Goal: Task Accomplishment & Management: Complete application form

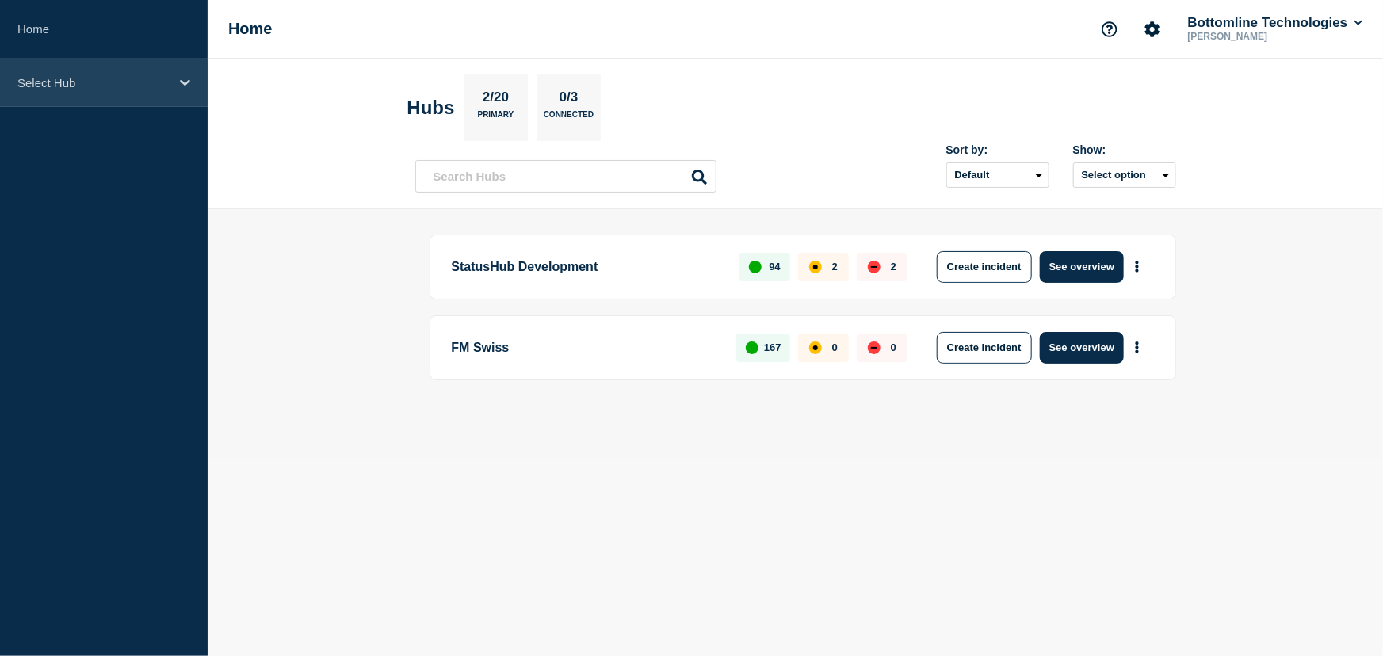
click at [61, 89] on div "Select Hub" at bounding box center [104, 83] width 208 height 48
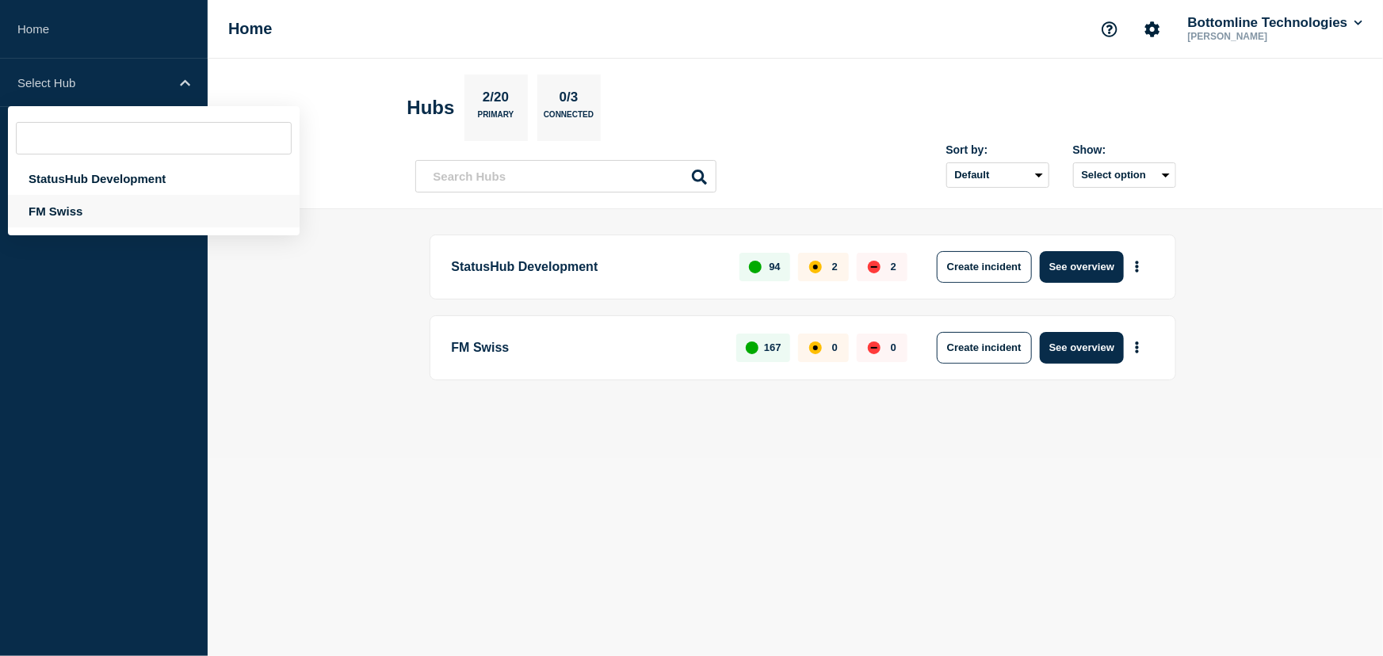
click at [68, 206] on div "FM Swiss" at bounding box center [154, 211] width 292 height 32
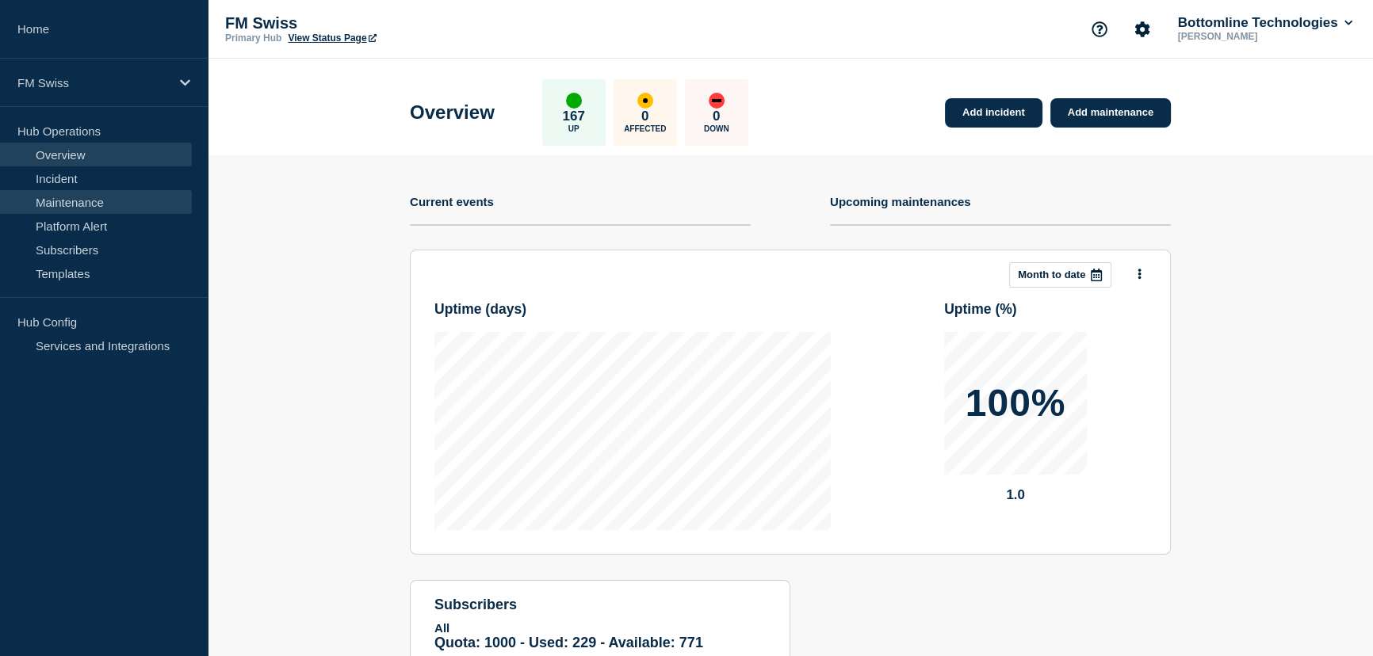
click at [86, 201] on link "Maintenance" at bounding box center [96, 202] width 192 height 24
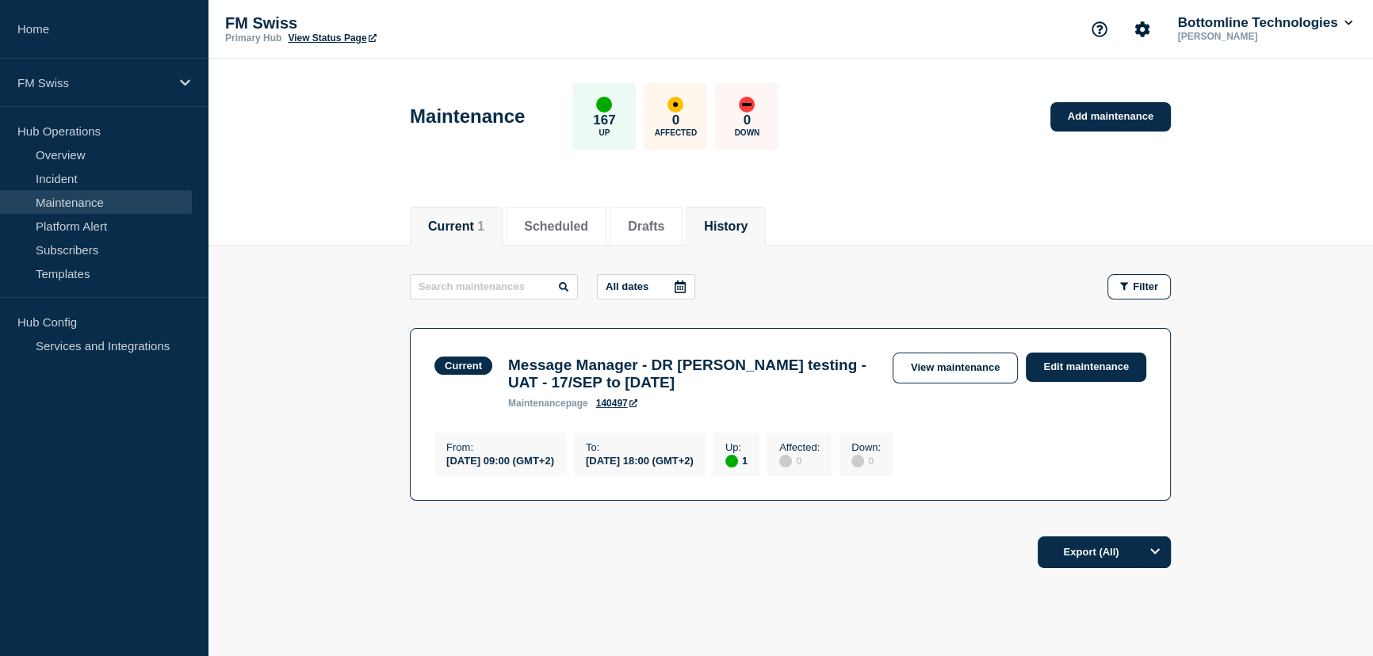
click at [747, 220] on button "History" at bounding box center [726, 227] width 44 height 14
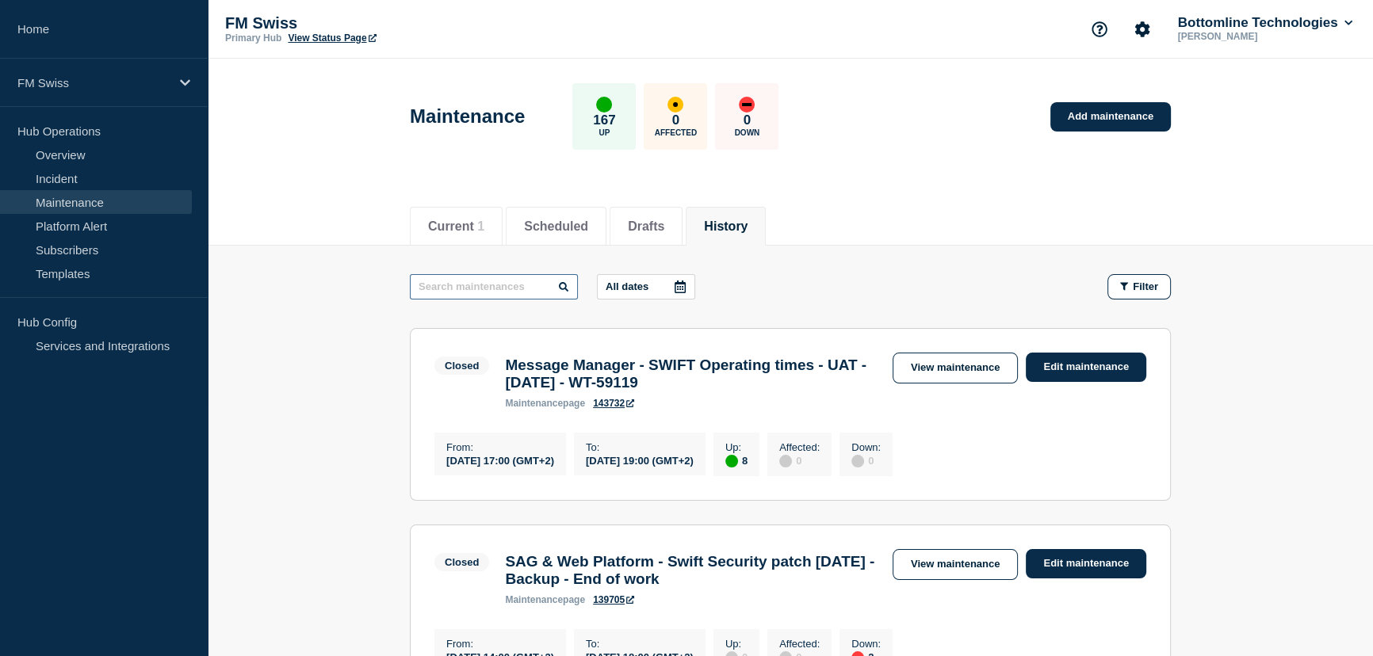
click at [464, 281] on input "text" at bounding box center [494, 286] width 168 height 25
type input "SEPA"
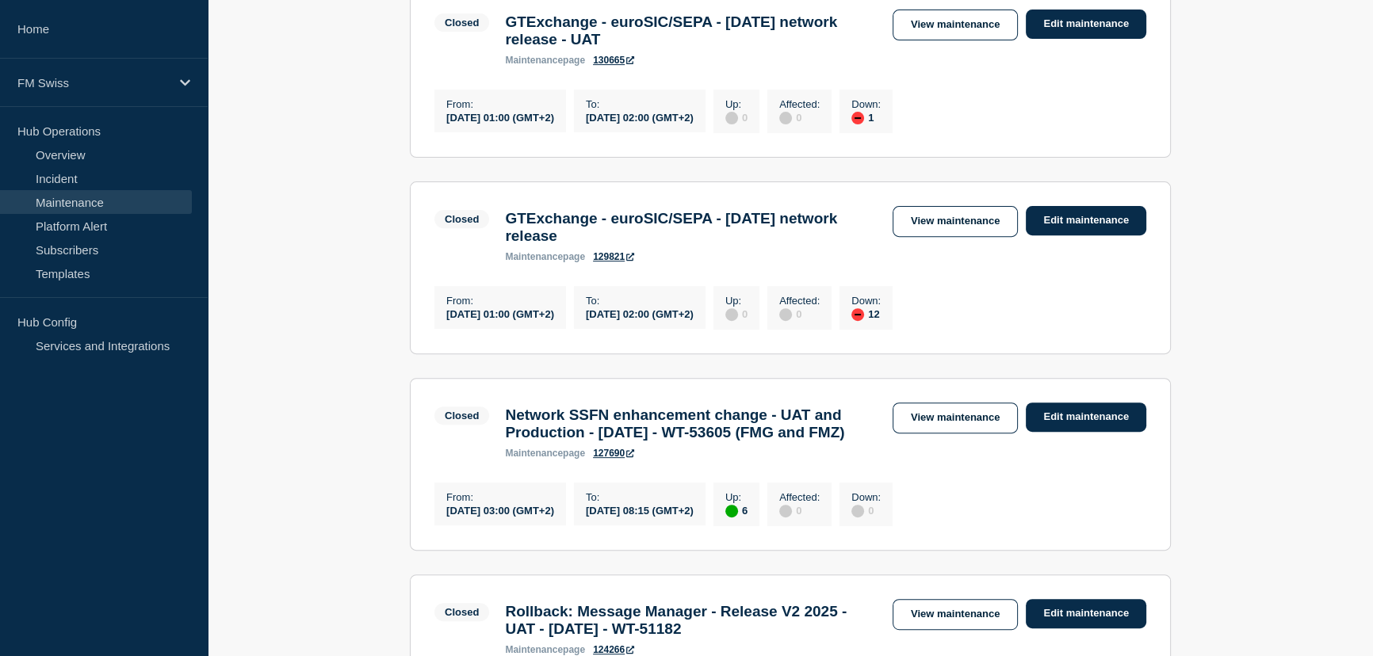
scroll to position [720, 0]
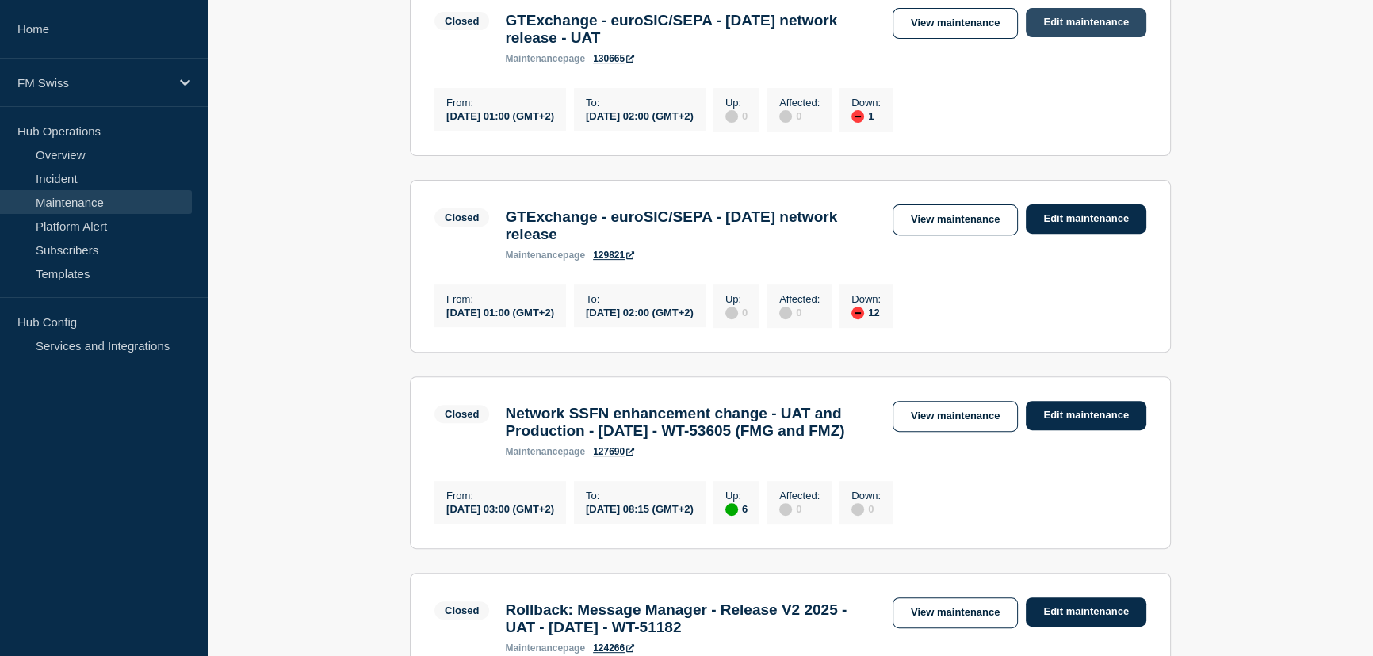
click at [1118, 37] on link "Edit maintenance" at bounding box center [1086, 22] width 120 height 29
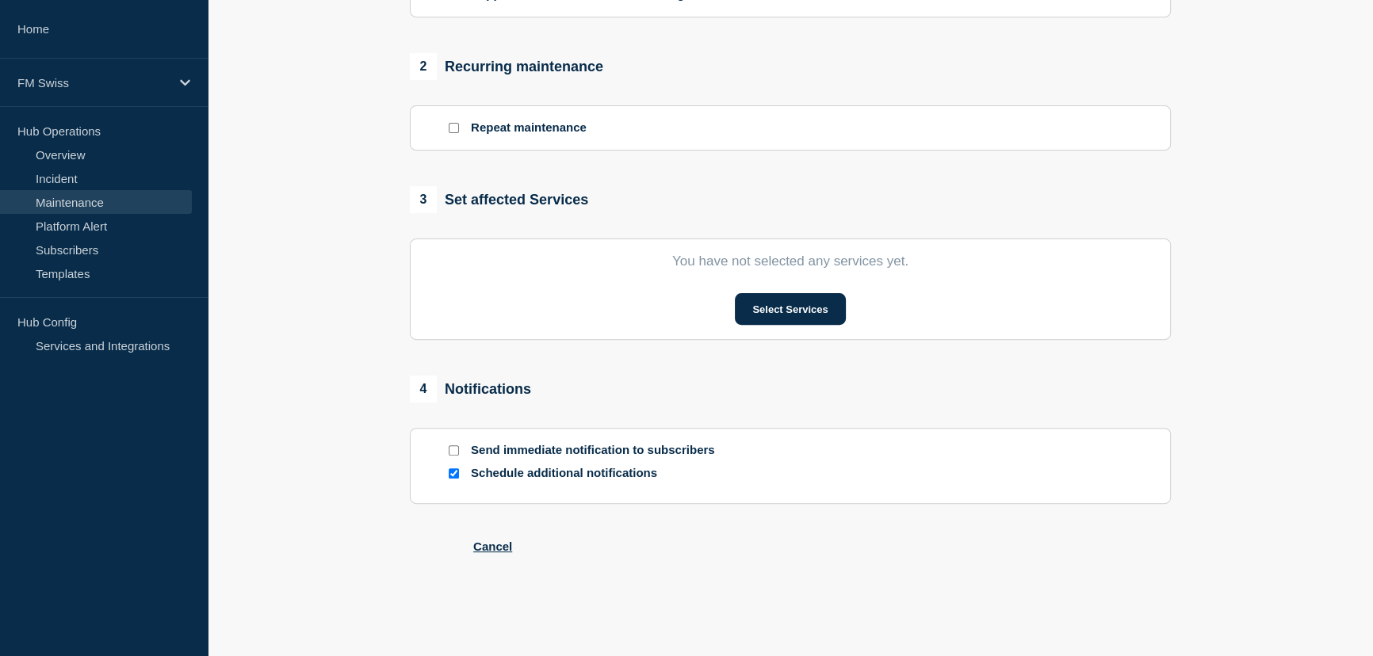
type input "GTExchange - euroSIC/SEPA - October 2025 network release - UAT"
type input "2025-08-24"
type input "01:00"
type input "2025-08-24"
type input "02:00"
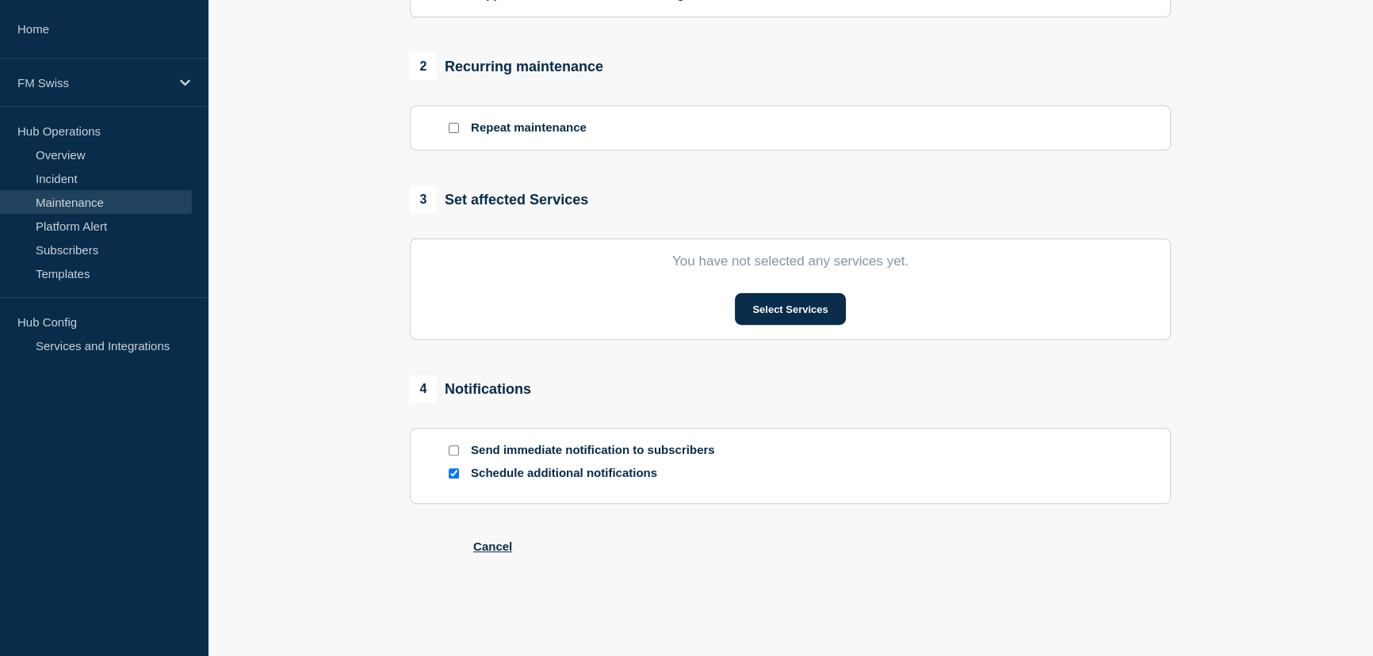
checkbox input "false"
checkbox input "true"
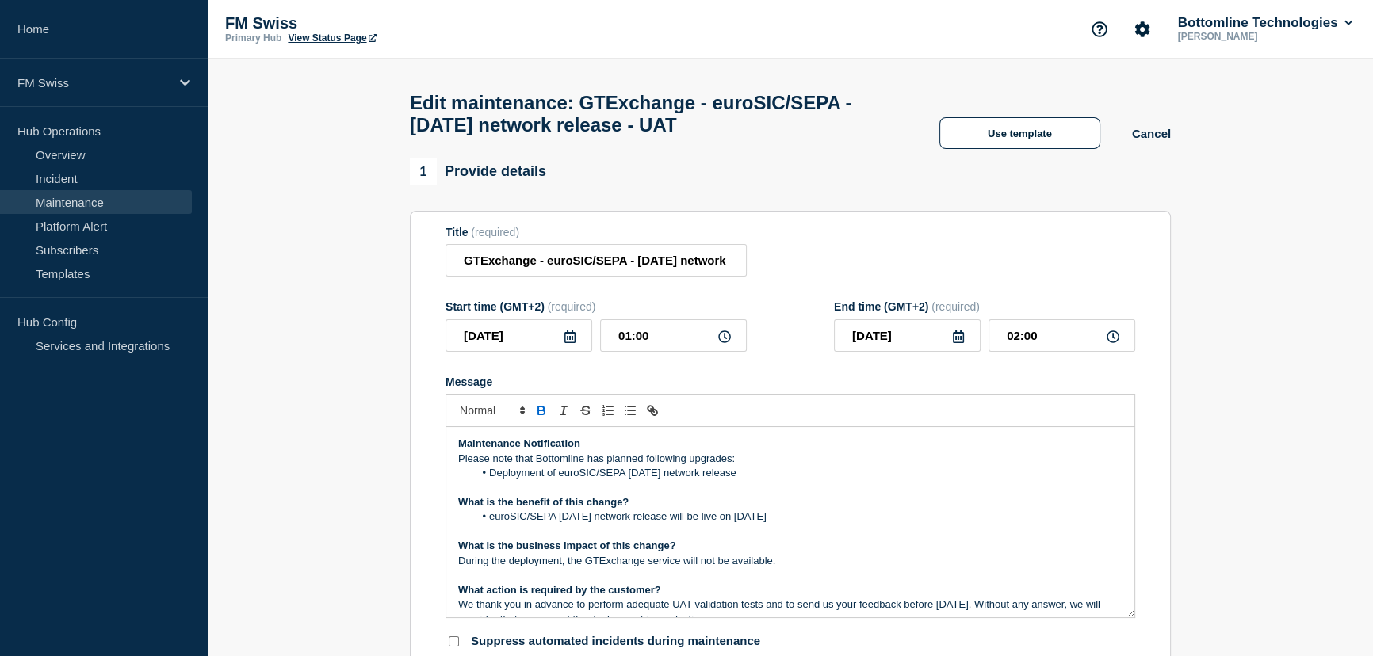
click at [567, 343] on icon at bounding box center [570, 337] width 13 height 13
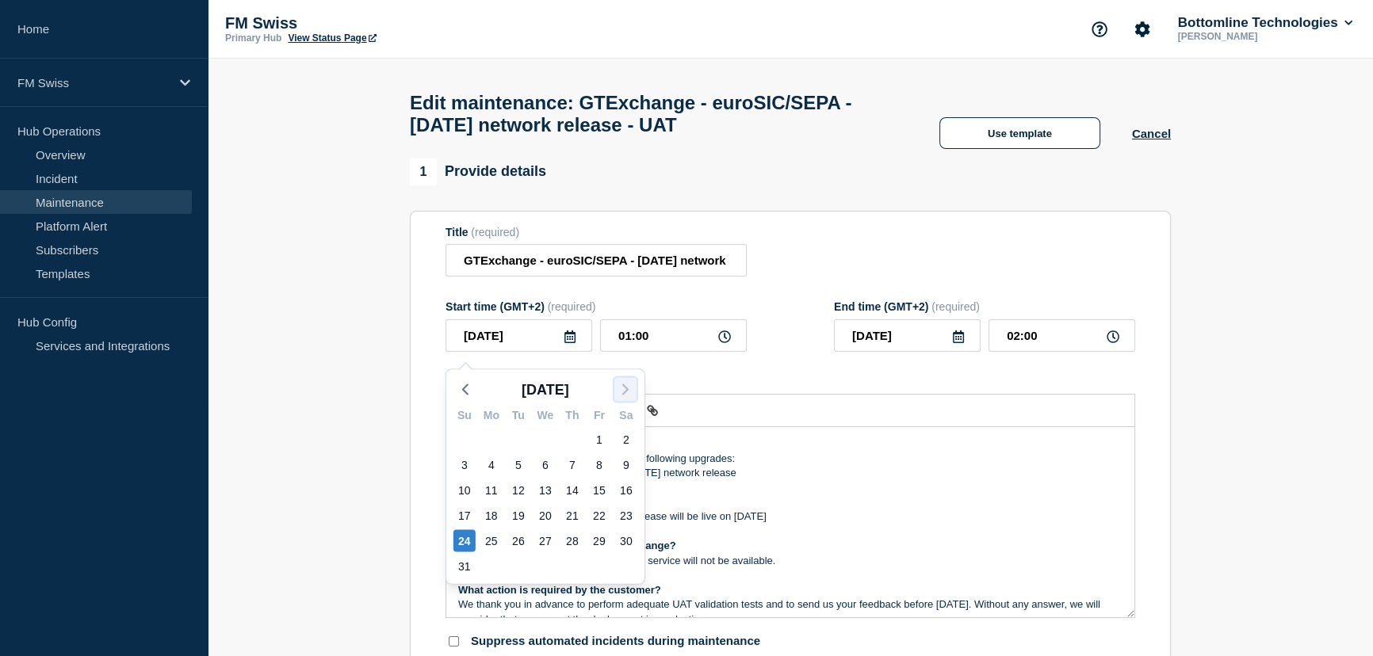
click at [623, 384] on icon "button" at bounding box center [625, 389] width 19 height 19
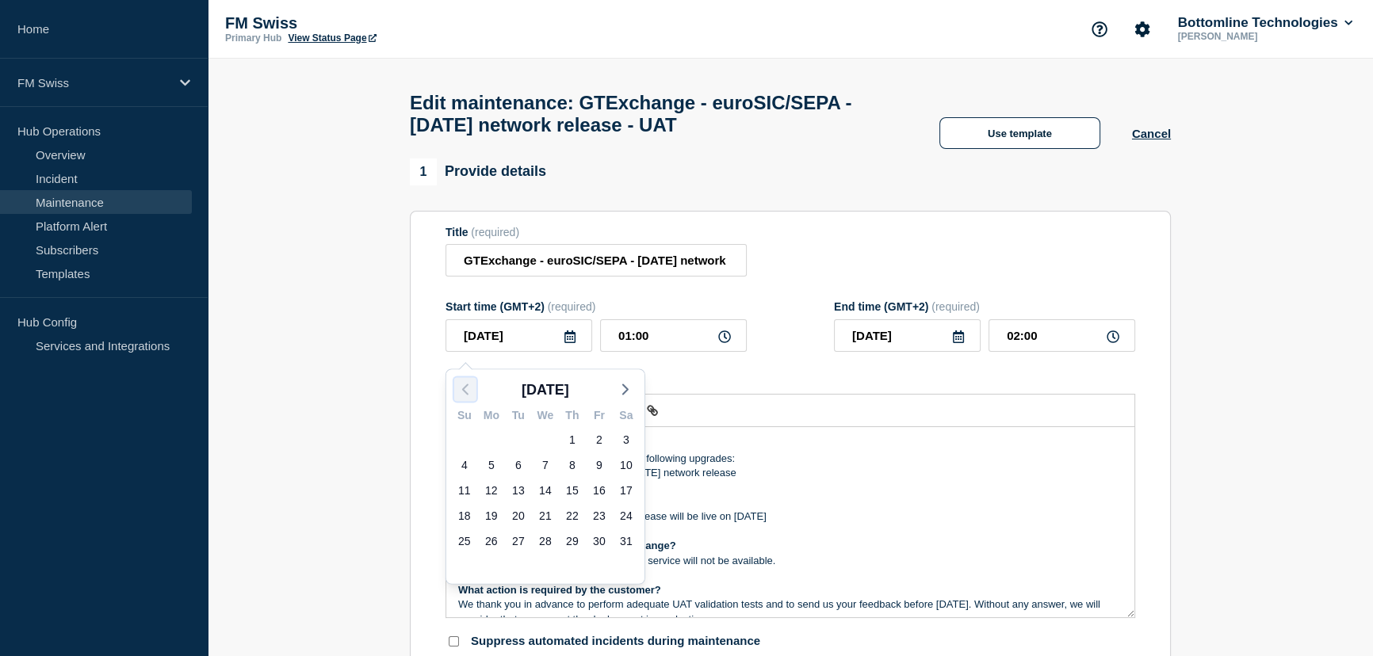
click at [461, 384] on icon "button" at bounding box center [465, 389] width 19 height 19
click at [461, 463] on div "5" at bounding box center [464, 464] width 22 height 22
type input "2025-10-05"
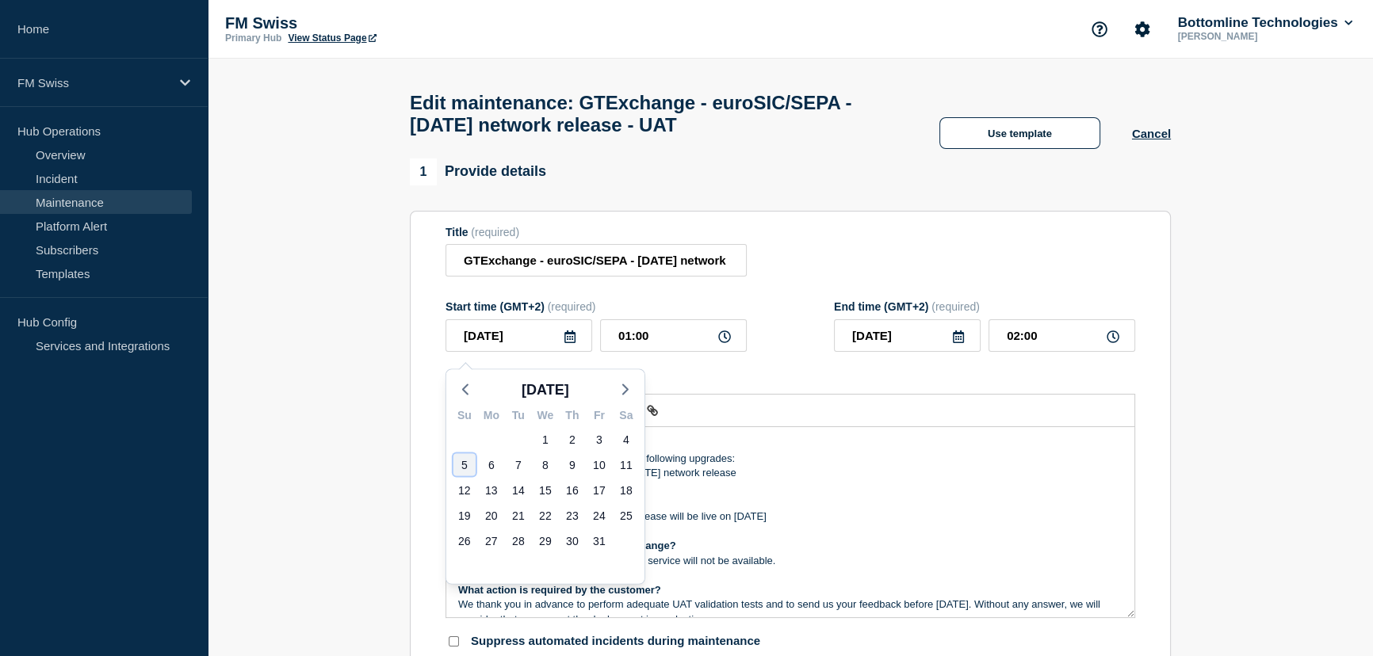
type input "2025-10-05"
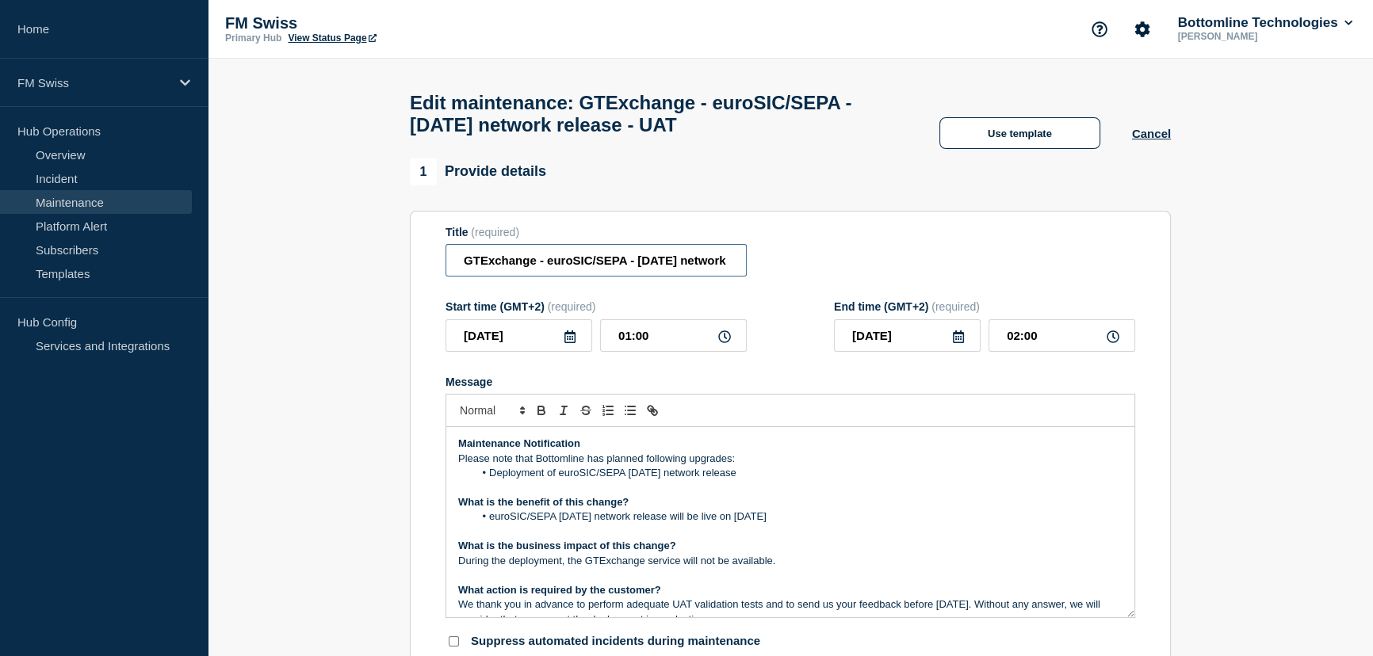
click at [727, 277] on input "GTExchange - euroSIC/SEPA - October 2025 network release - UAT" at bounding box center [595, 260] width 301 height 32
type input "GTExchange - euroSIC/SEPA - October 2025 network release - Prod"
click at [967, 240] on div "Title (required) GTExchange - euroSIC/SEPA - October 2025 network release - Prod" at bounding box center [790, 252] width 690 height 52
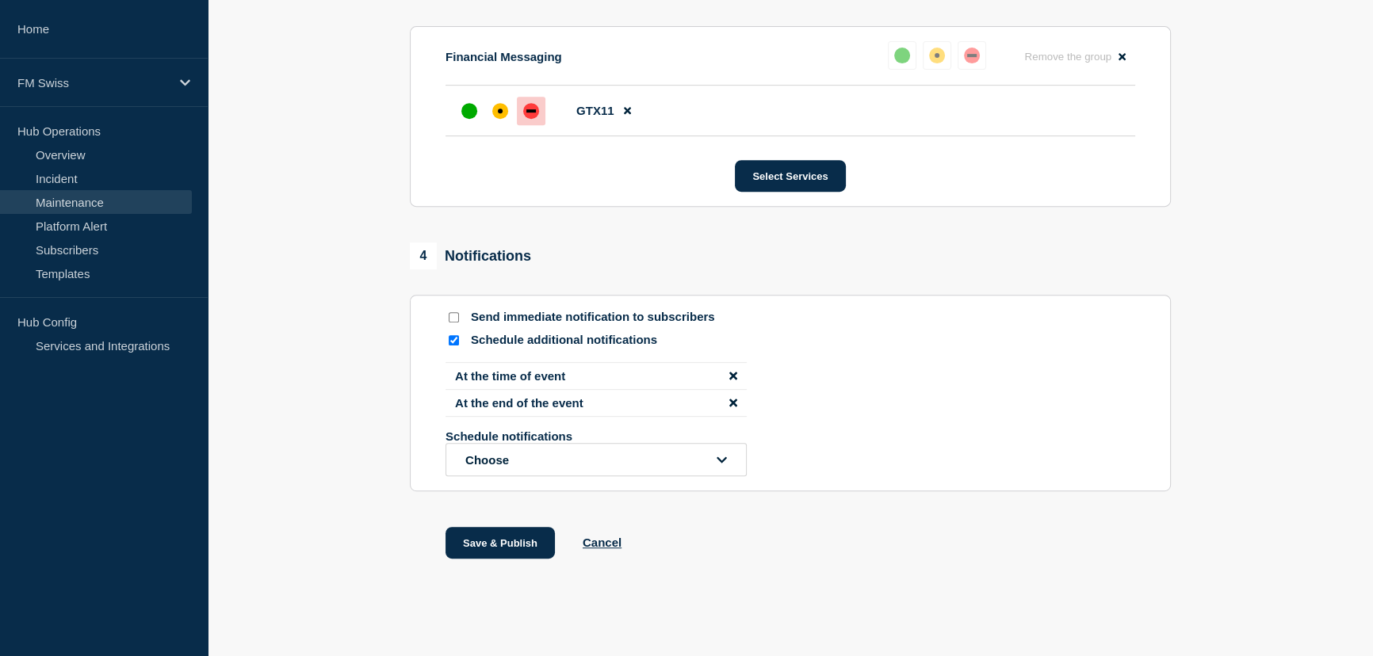
scroll to position [864, 0]
click at [468, 550] on button "Save & Publish" at bounding box center [499, 542] width 109 height 32
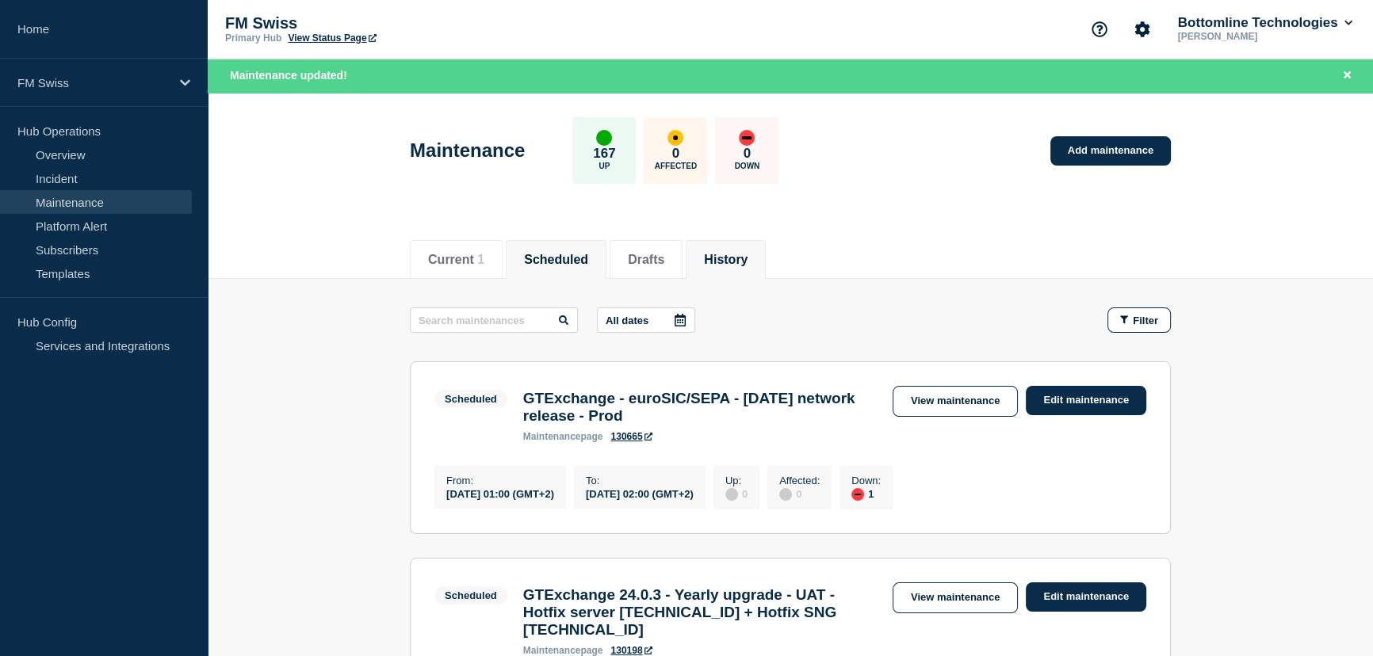
click at [747, 254] on button "History" at bounding box center [726, 260] width 44 height 14
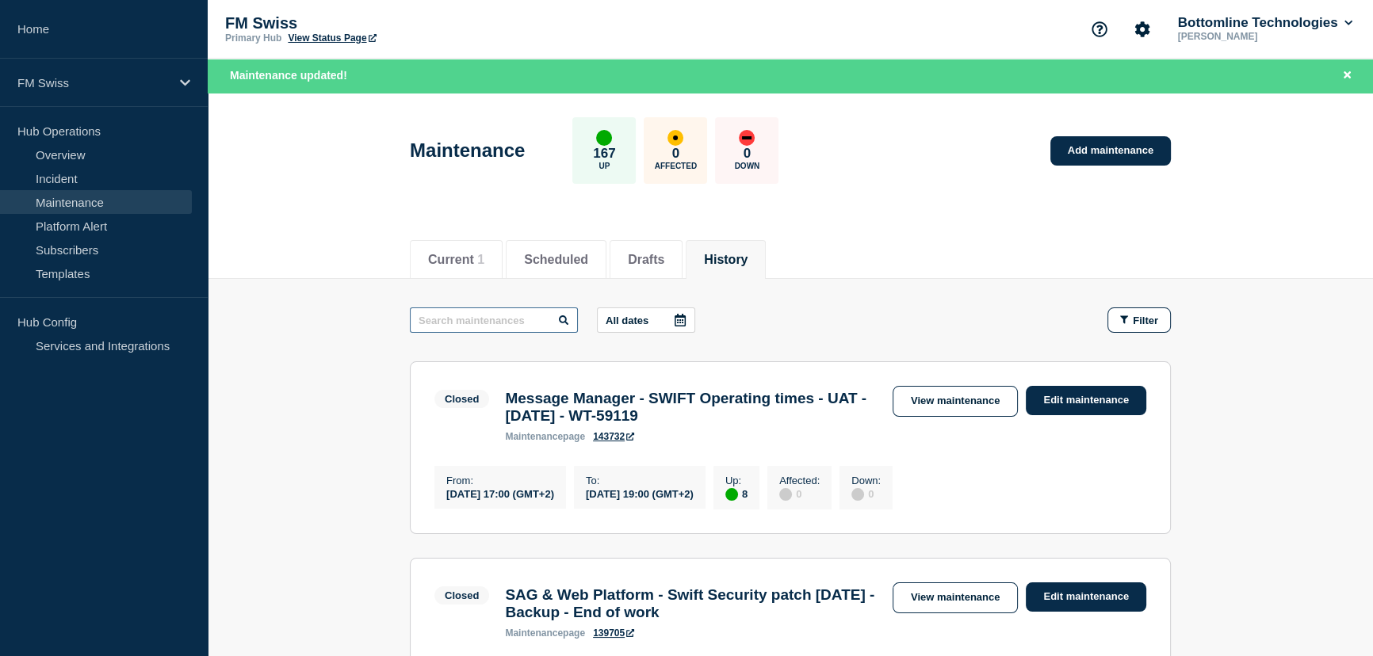
click at [534, 317] on input "text" at bounding box center [494, 320] width 168 height 25
type input "SEPA"
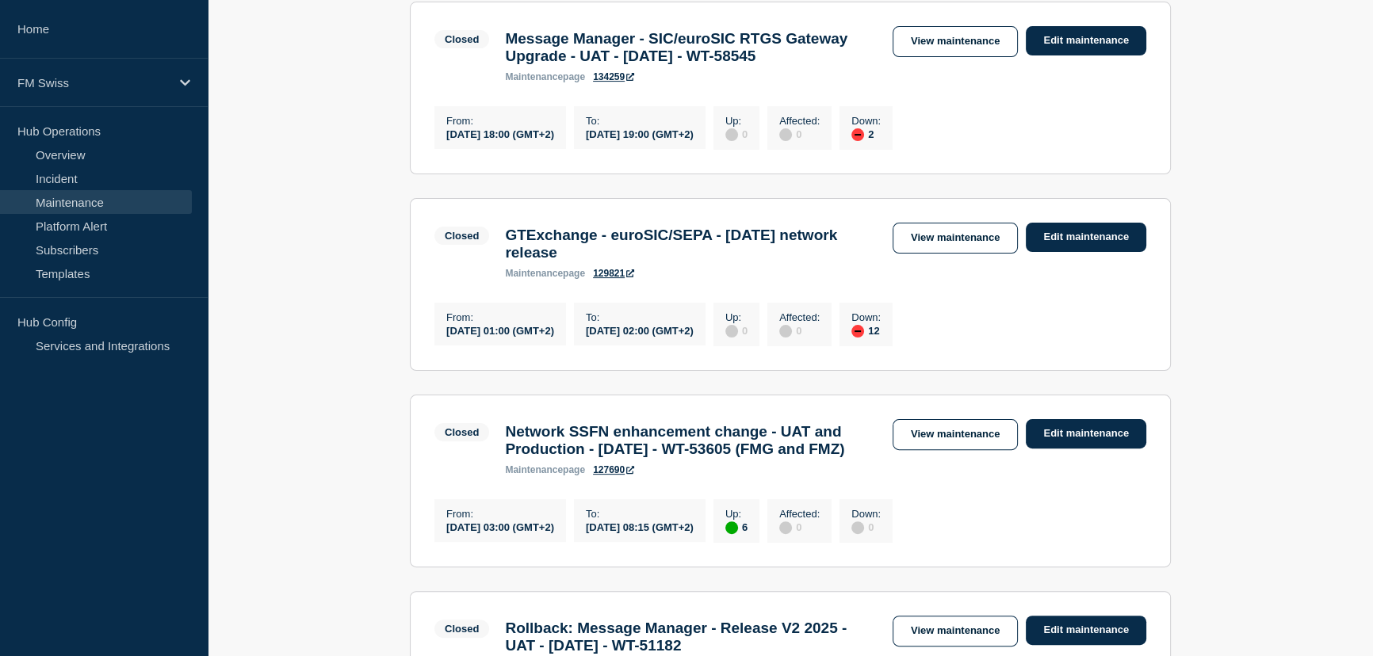
scroll to position [504, 0]
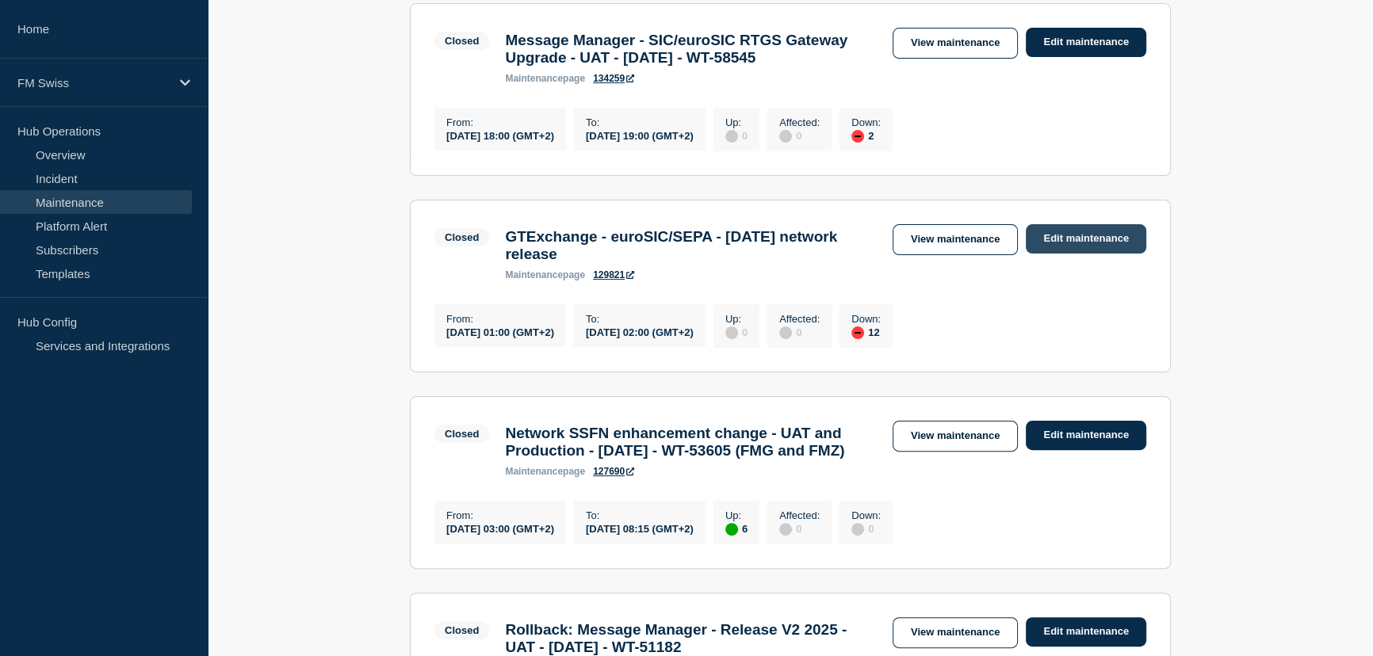
click at [1102, 254] on link "Edit maintenance" at bounding box center [1086, 238] width 120 height 29
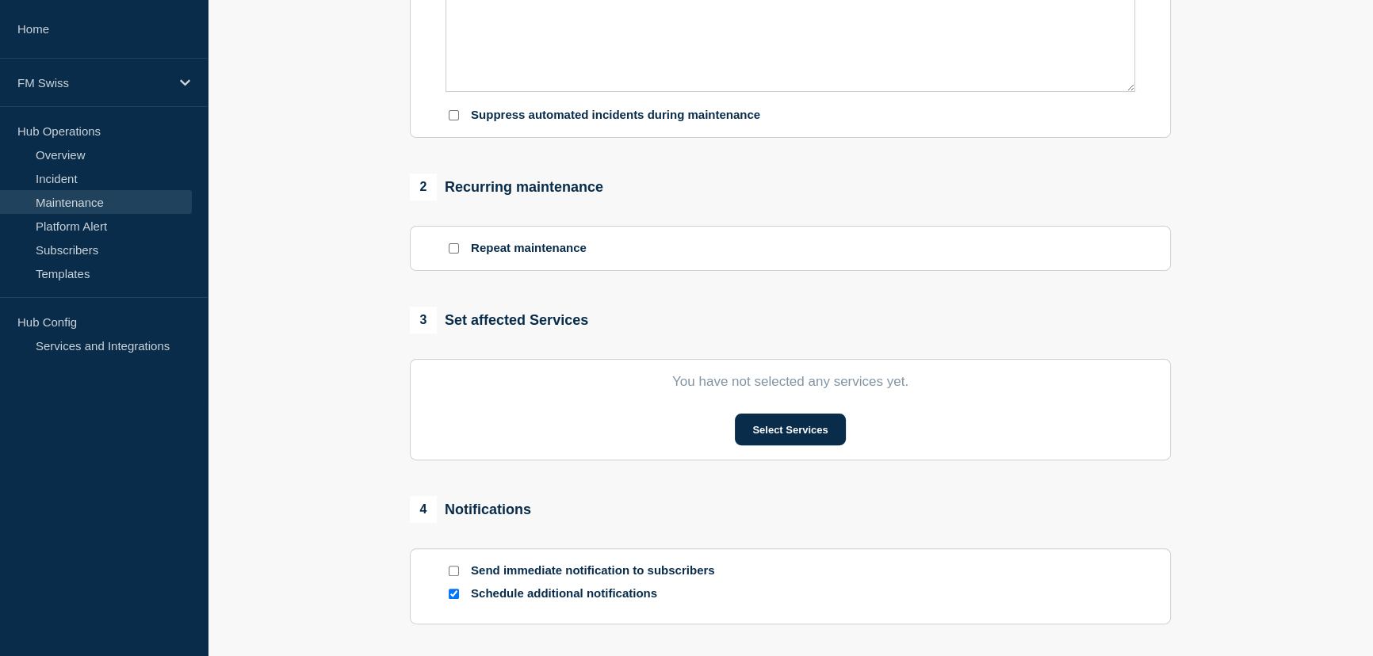
type input "GTExchange - euroSIC/SEPA - October 2025 network release"
type input "2025-08-17"
type input "01:00"
type input "2025-08-17"
type input "02:00"
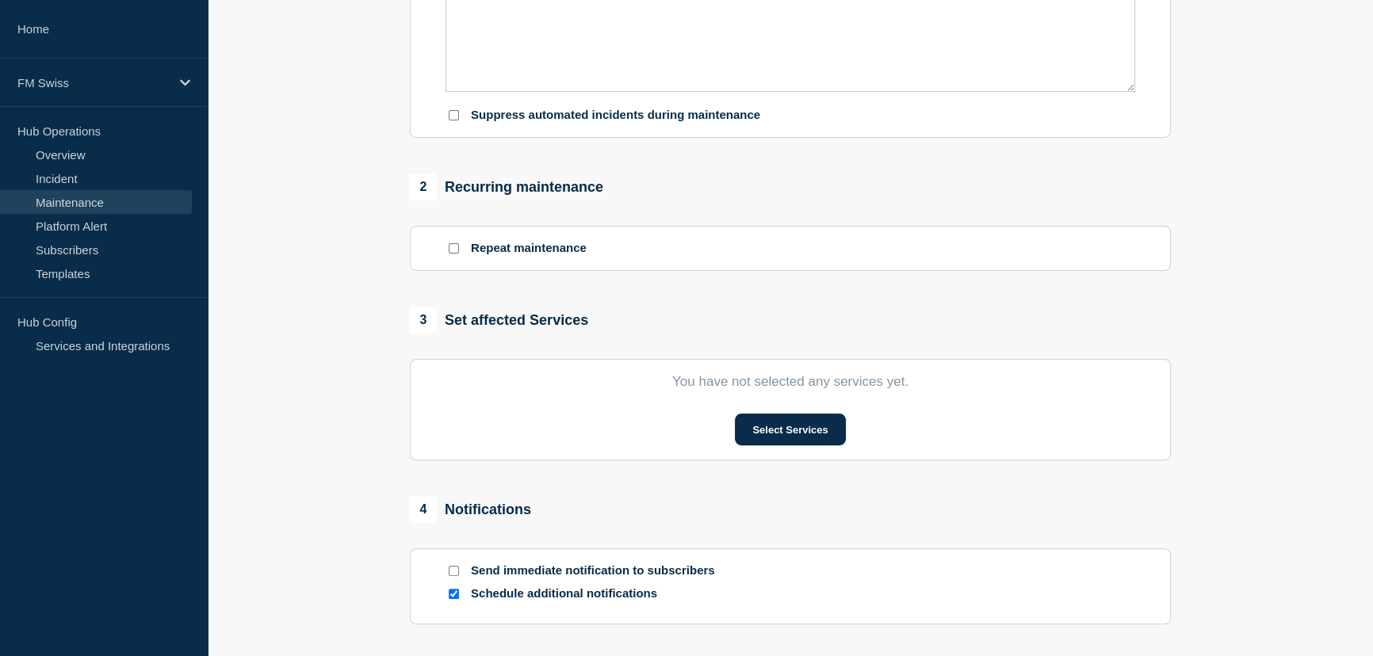
checkbox input "false"
checkbox input "true"
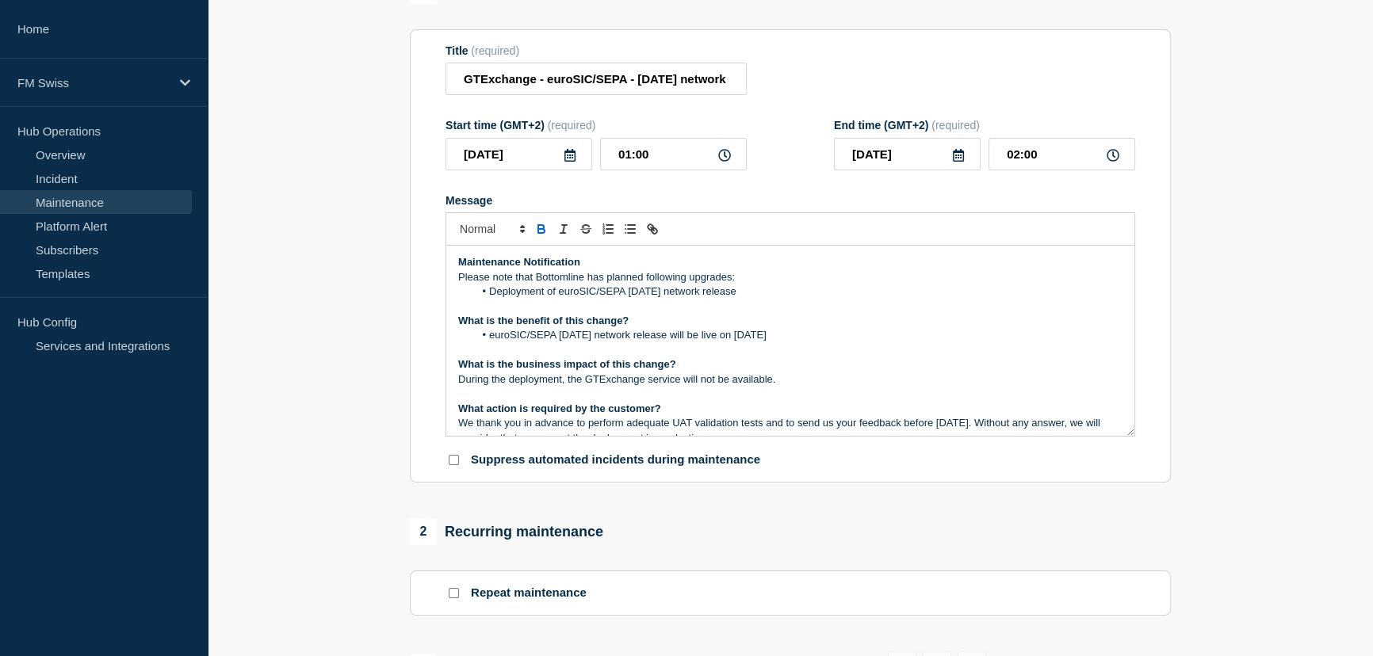
scroll to position [216, 0]
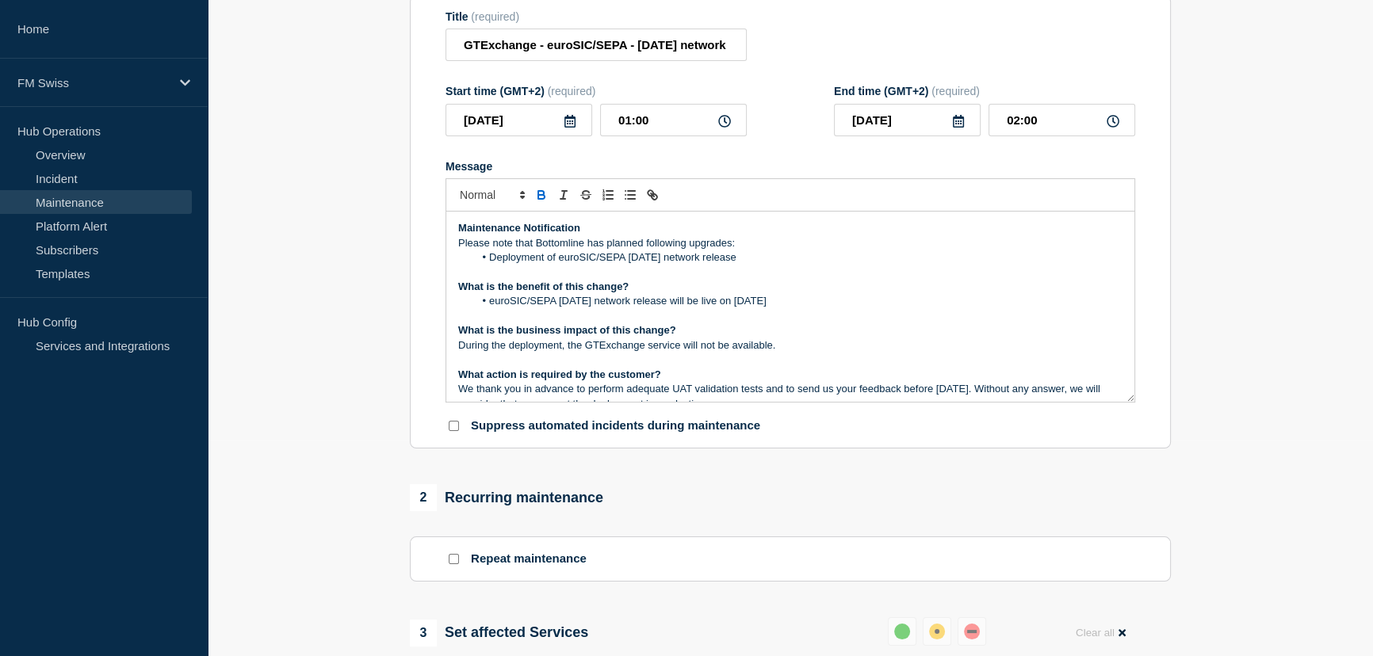
click at [840, 349] on p "During the deployment, the GTExchange service will not be available." at bounding box center [790, 345] width 664 height 14
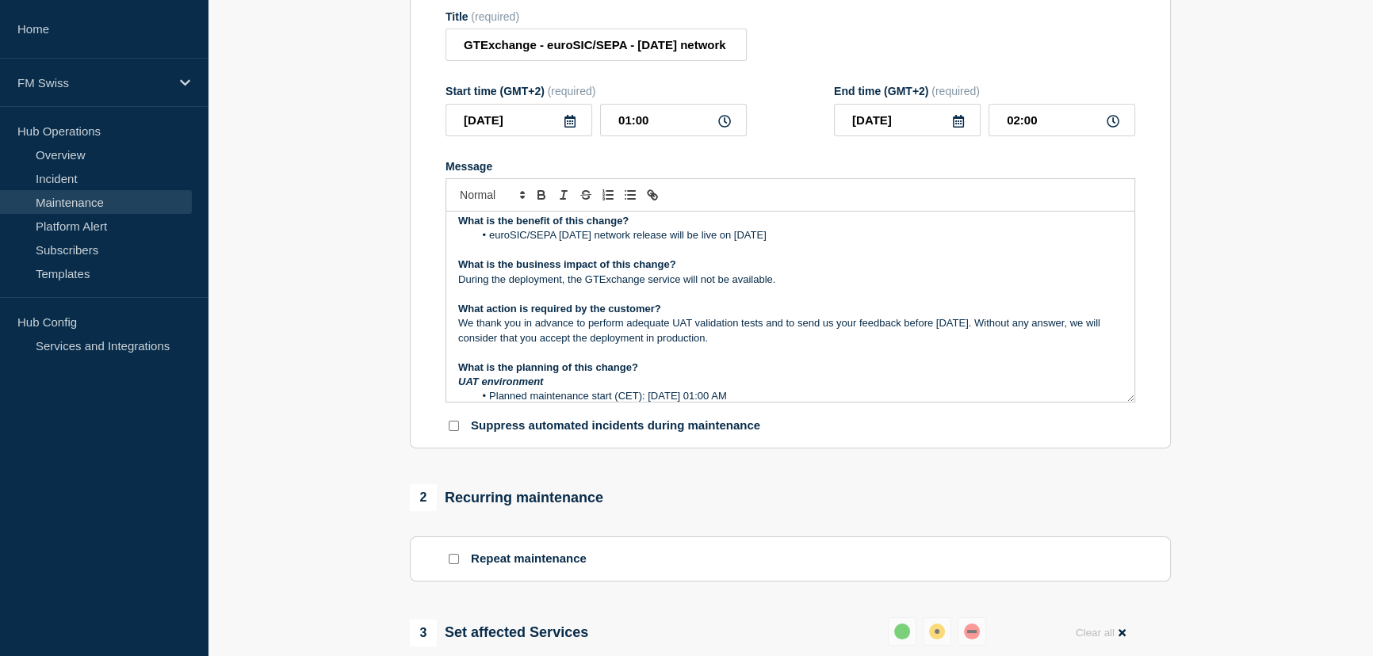
scroll to position [208, 0]
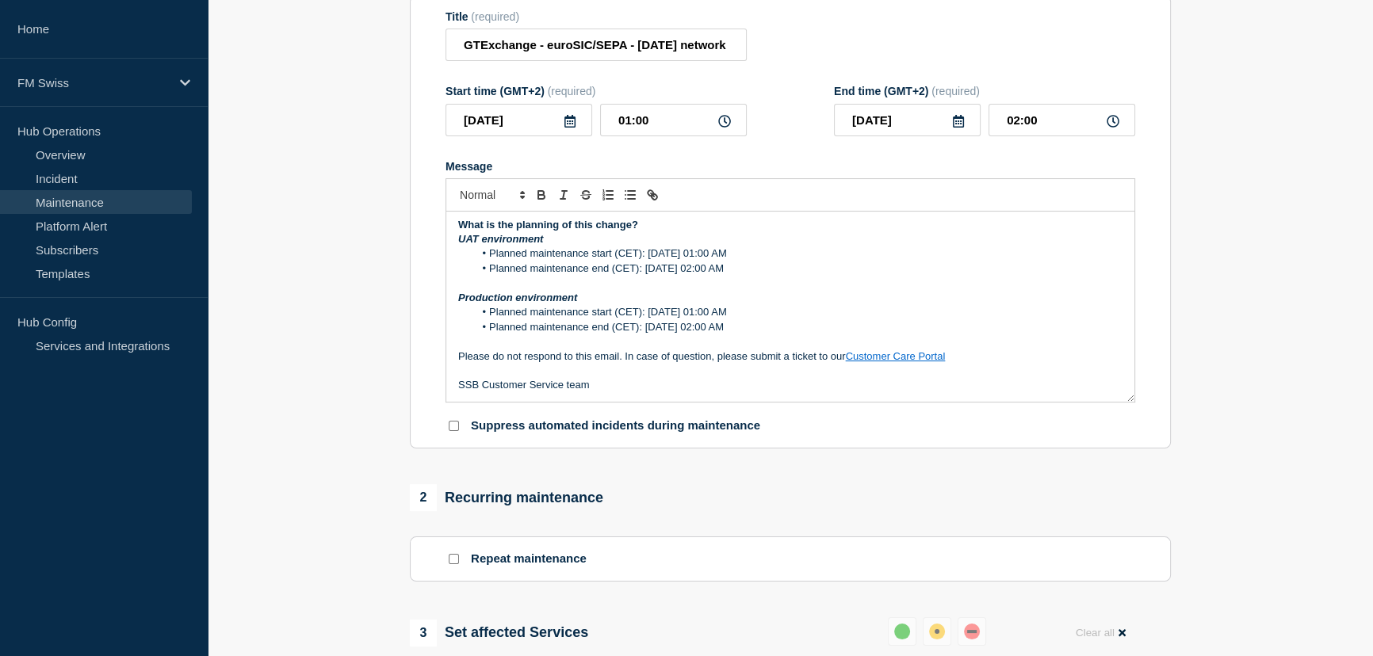
click at [569, 128] on icon at bounding box center [570, 121] width 13 height 13
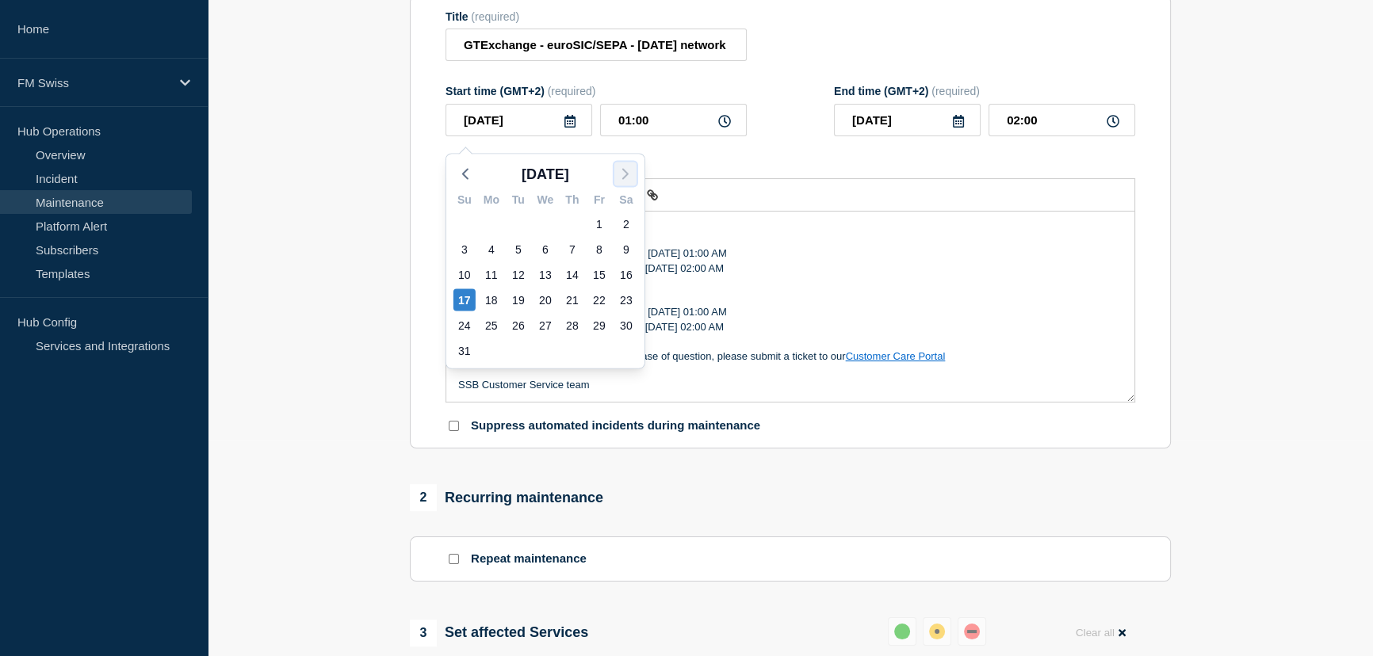
click at [618, 168] on icon "button" at bounding box center [625, 173] width 19 height 19
click at [460, 250] on div "5" at bounding box center [464, 249] width 22 height 22
type input "2025-10-05"
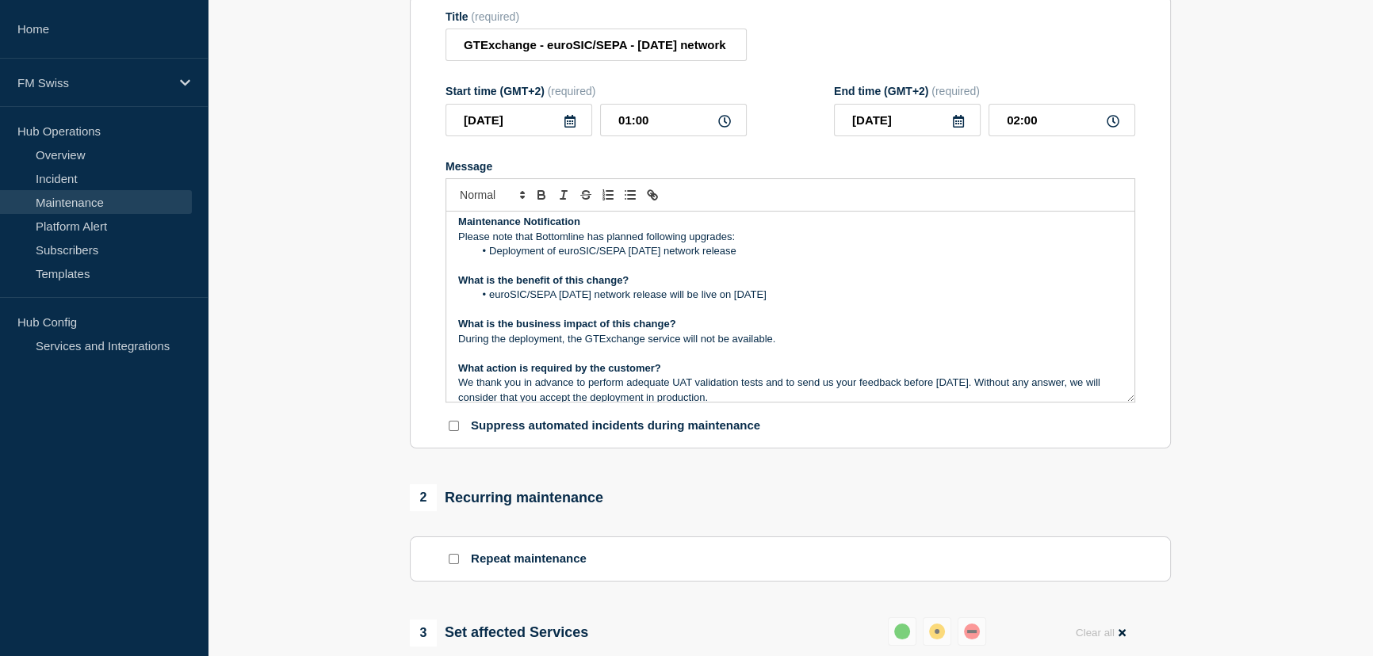
scroll to position [0, 0]
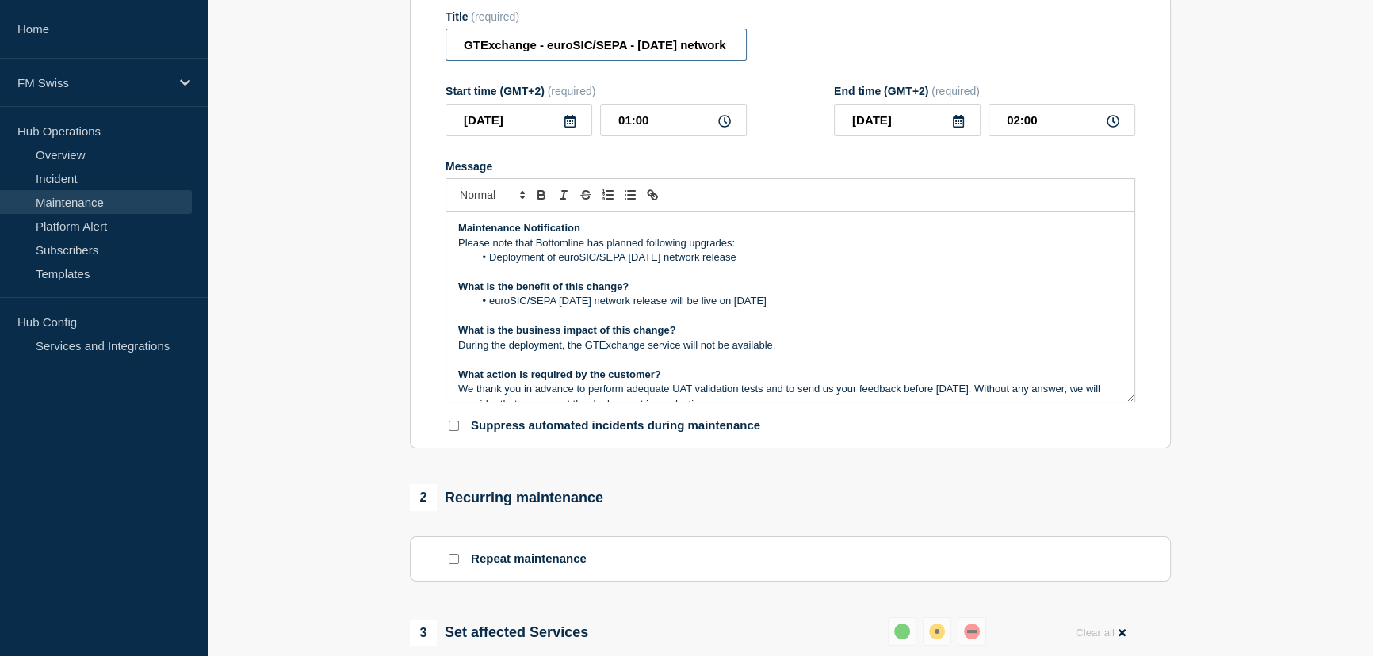
click at [714, 53] on input "GTExchange - euroSIC/SEPA - October 2025 network release" at bounding box center [595, 45] width 301 height 32
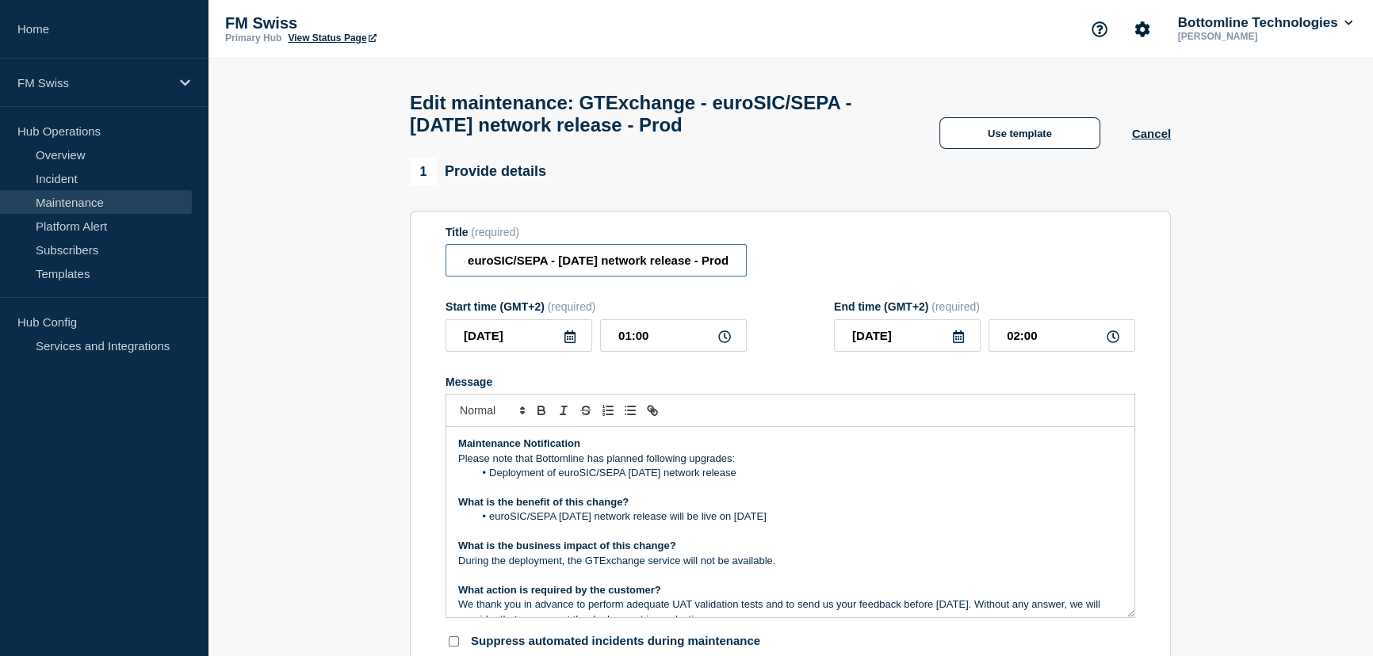
scroll to position [0, 114]
type input "GTExchange - euroSIC/SEPA - October 2025 network release - Prod"
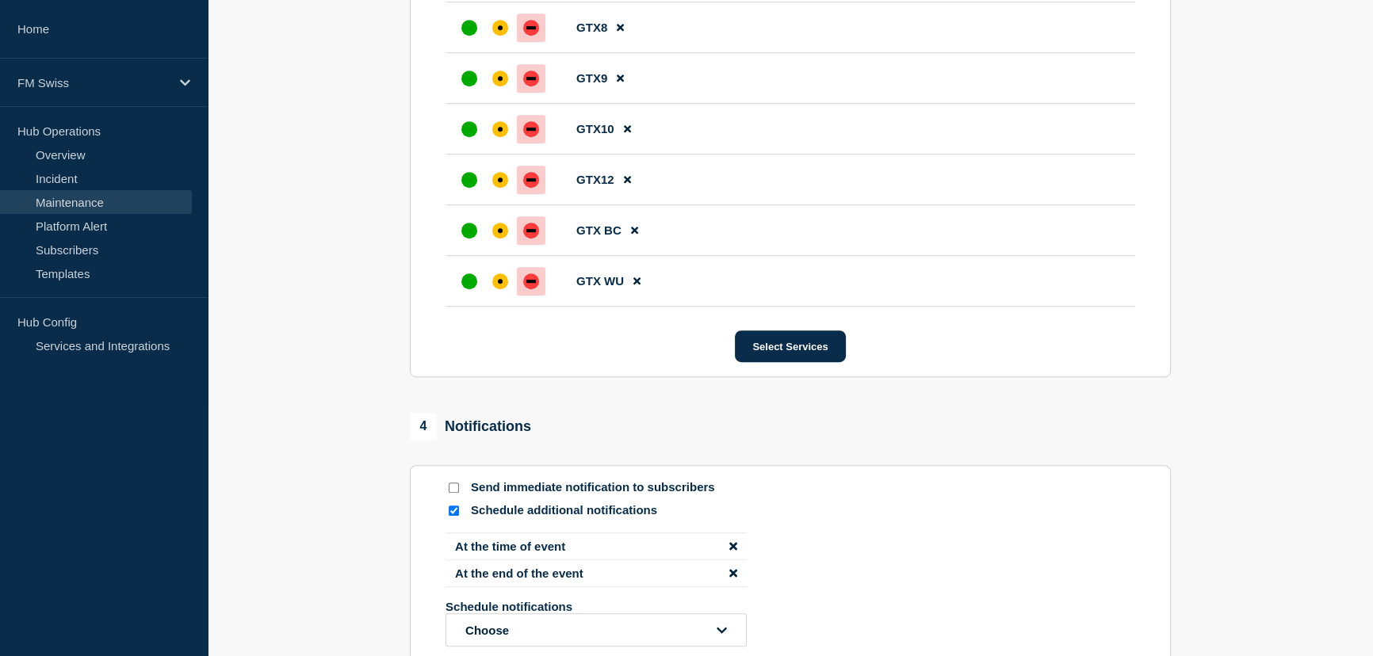
scroll to position [1430, 0]
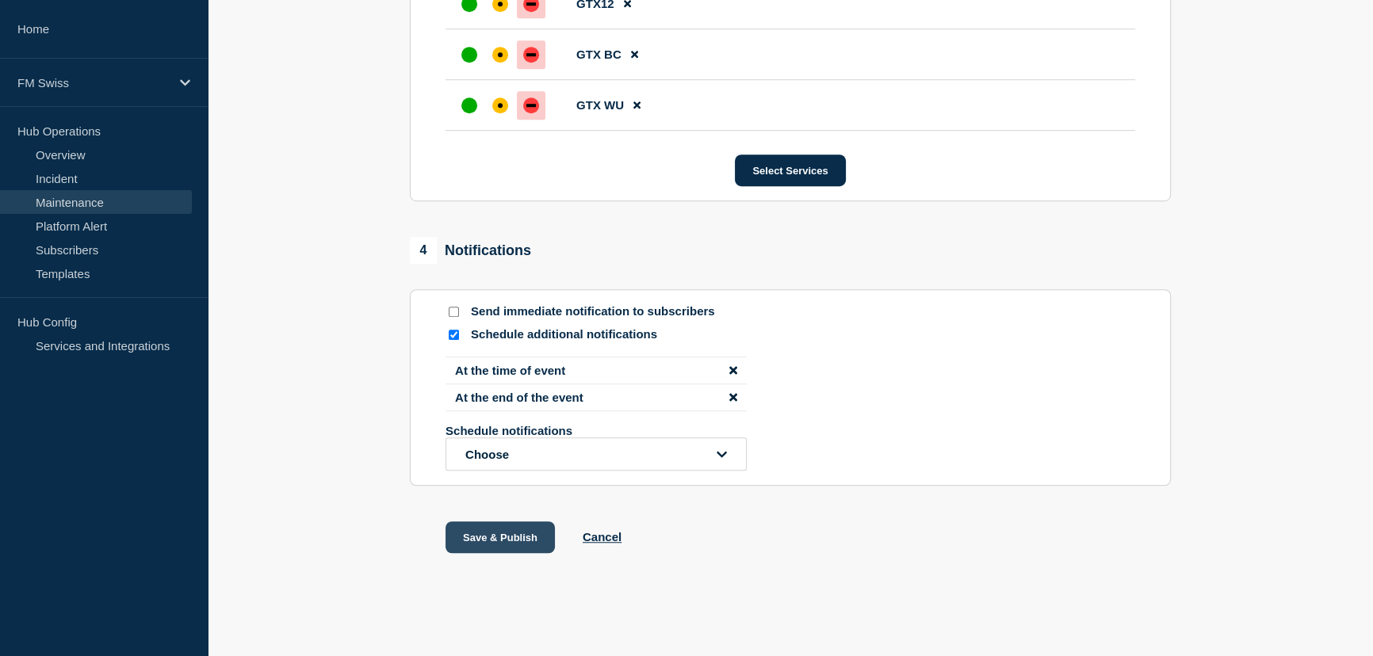
click at [513, 542] on button "Save & Publish" at bounding box center [499, 538] width 109 height 32
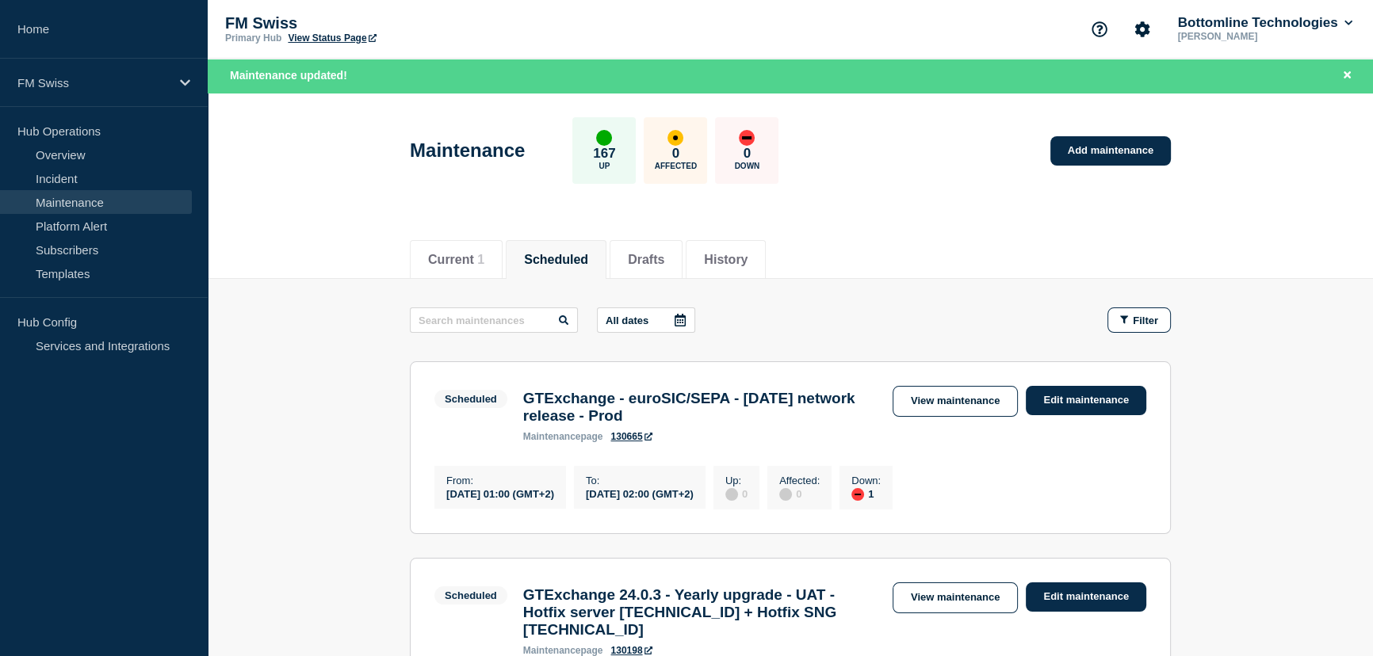
click at [564, 256] on button "Scheduled" at bounding box center [556, 260] width 64 height 14
click at [747, 261] on button "History" at bounding box center [726, 260] width 44 height 14
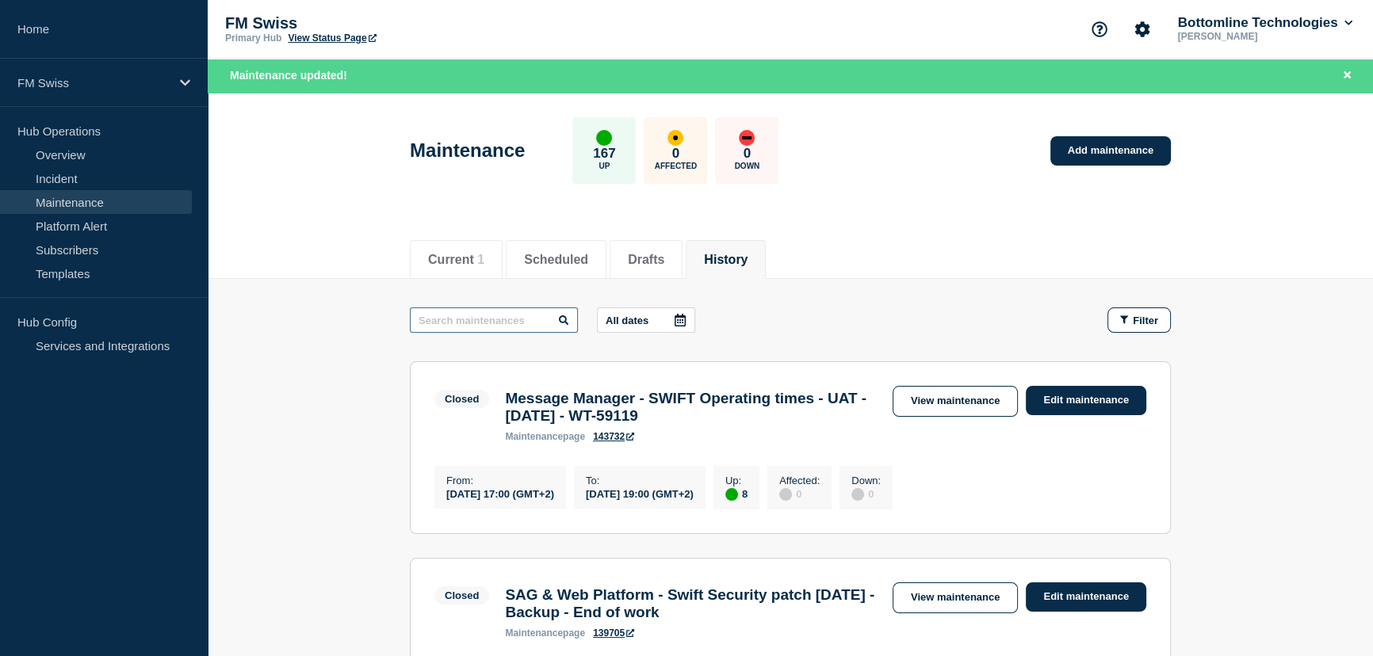
click at [515, 317] on input "text" at bounding box center [494, 320] width 168 height 25
type input "GTMatch"
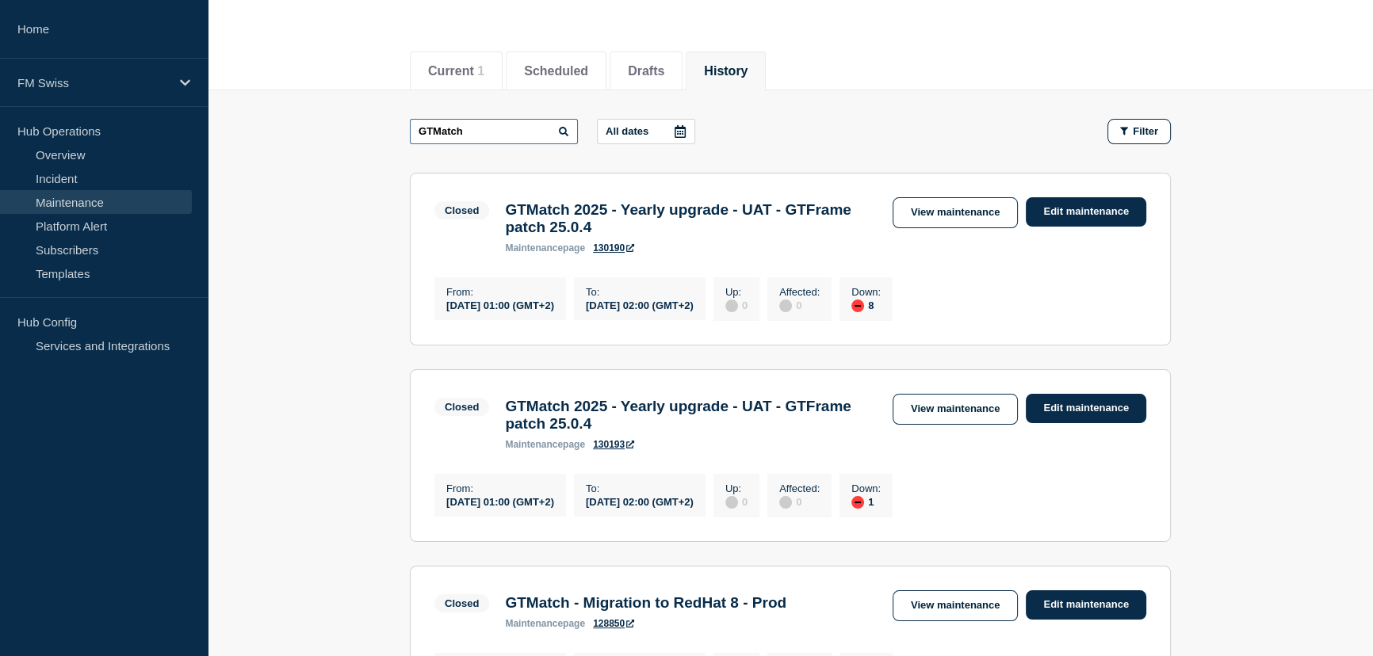
scroll to position [143, 0]
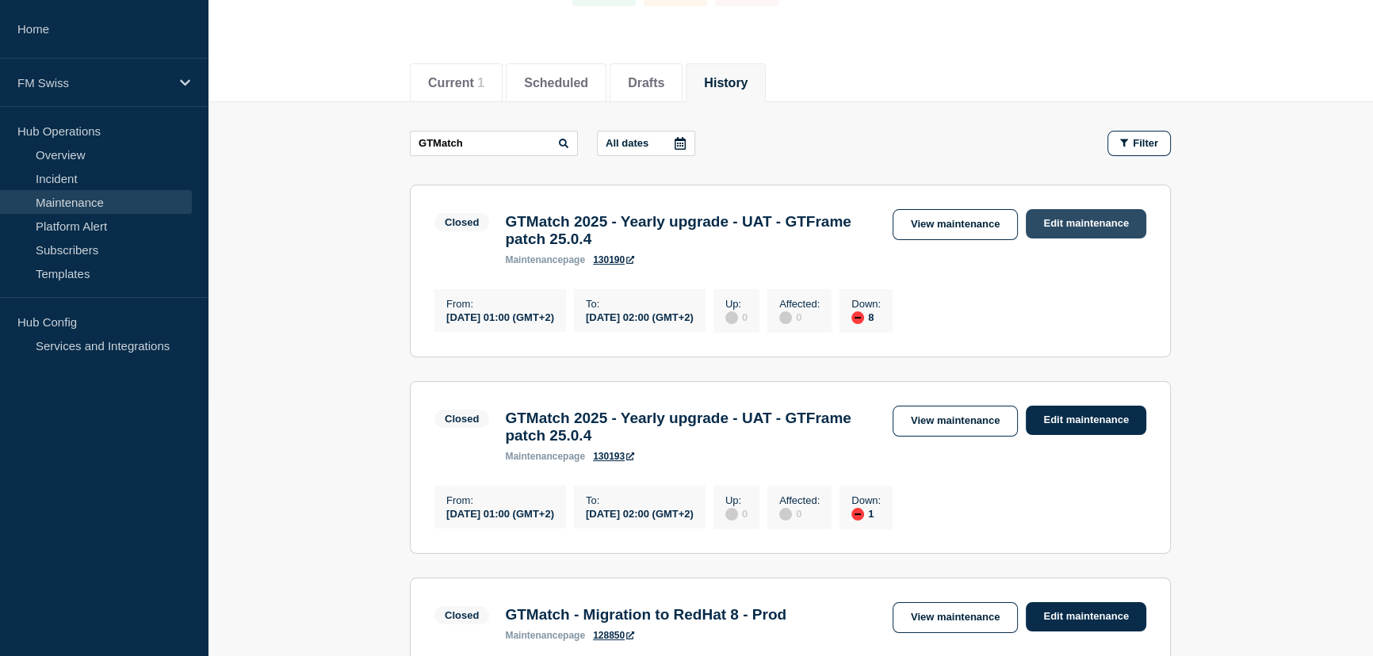
click at [1078, 224] on link "Edit maintenance" at bounding box center [1086, 223] width 120 height 29
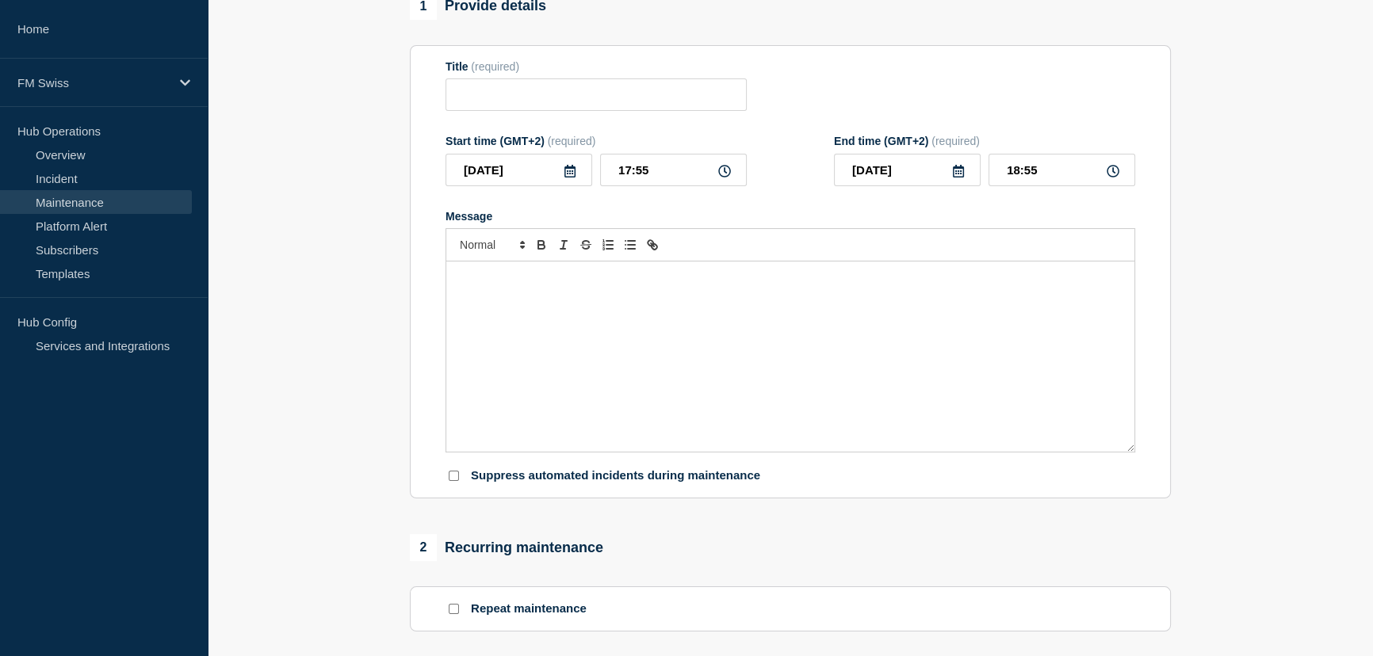
type input "GTMatch 2025 - Yearly upgrade - UAT - GTFrame patch 25.0.4"
type input "2025-09-21"
type input "01:00"
type input "2025-09-21"
type input "02:00"
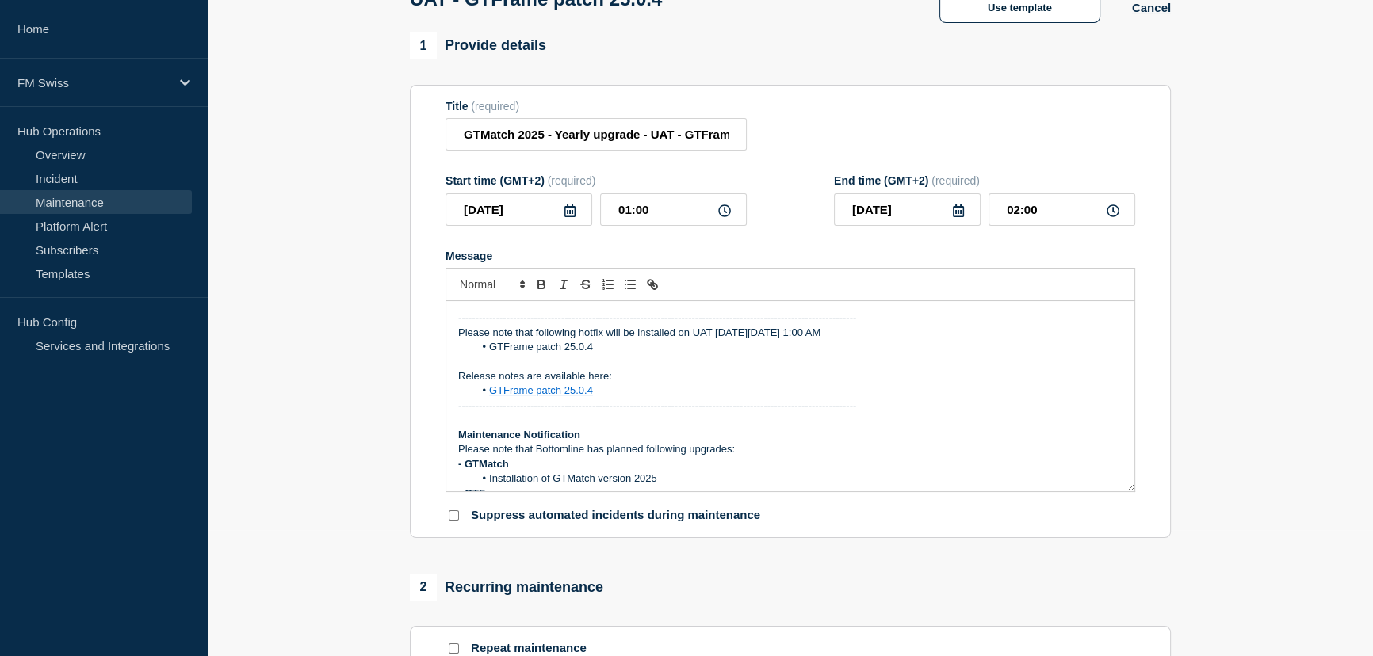
scroll to position [143, 0]
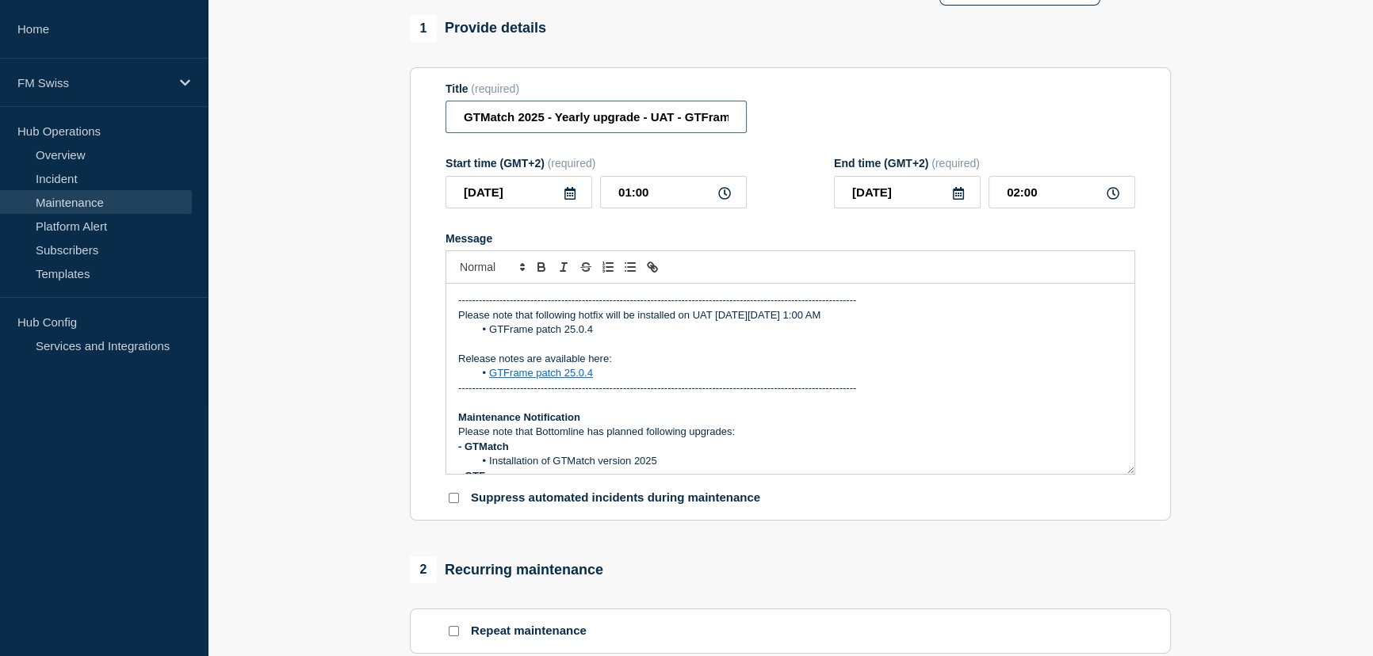
click at [705, 127] on input "GTMatch 2025 - Yearly upgrade - UAT - GTFrame patch 25.0.4" at bounding box center [595, 117] width 301 height 32
click at [575, 127] on input "GTMatch 2025 - Yearly upgrade - UAT - GTFrame patch 25.0.4" at bounding box center [595, 117] width 301 height 32
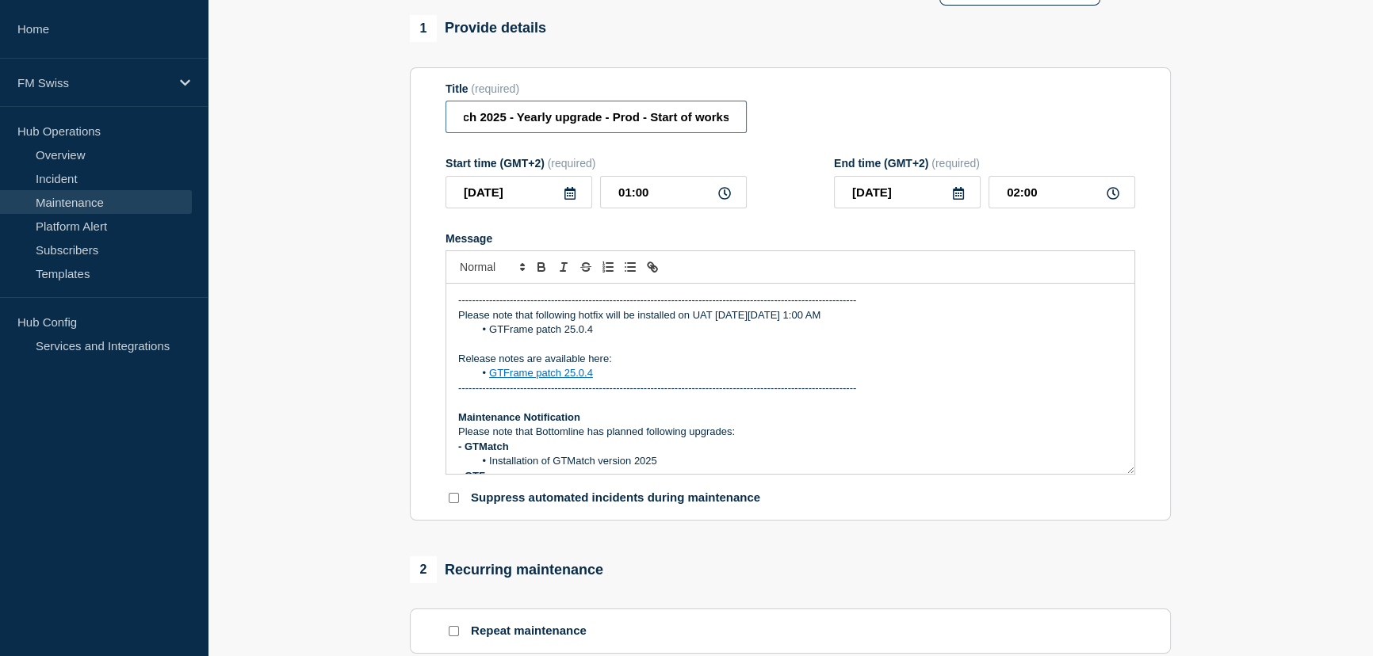
type input "GTMatch 2025 - Yearly upgrade - Prod - Start of works"
click at [571, 200] on icon at bounding box center [569, 193] width 11 height 13
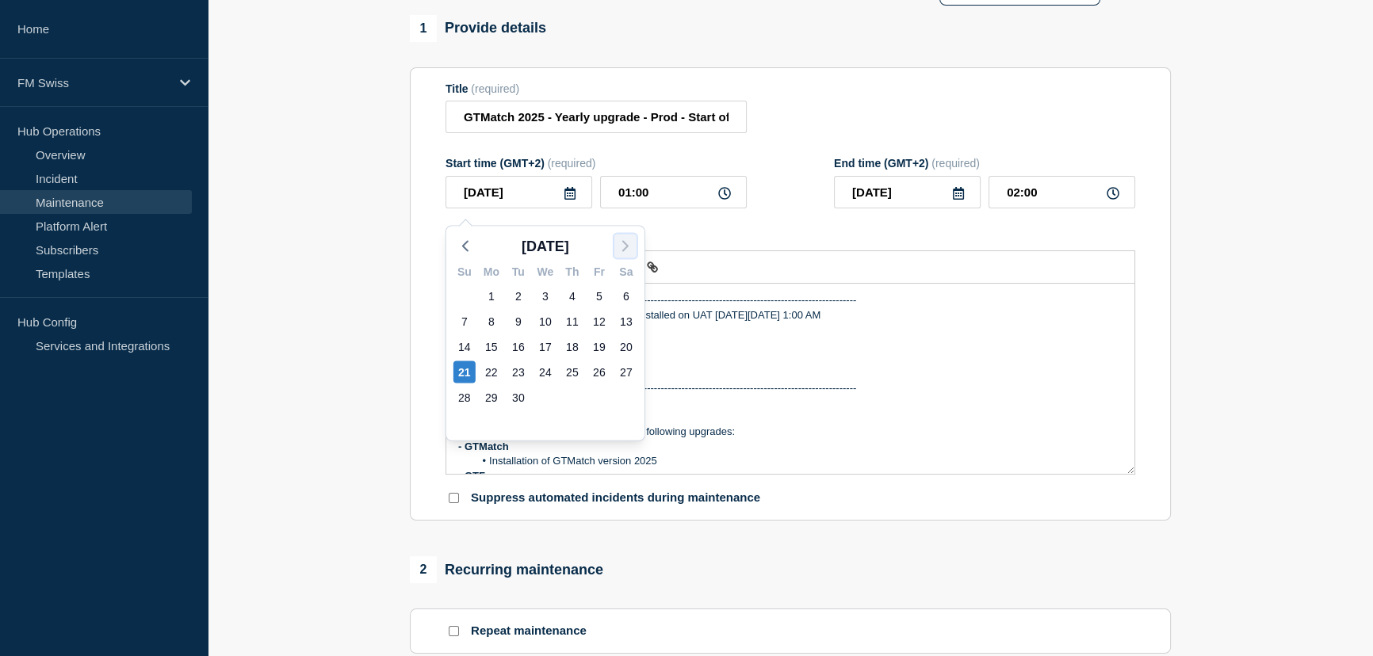
click at [620, 243] on icon "button" at bounding box center [625, 245] width 19 height 19
click at [597, 295] on div "3" at bounding box center [599, 296] width 22 height 22
type input "2025-10-03"
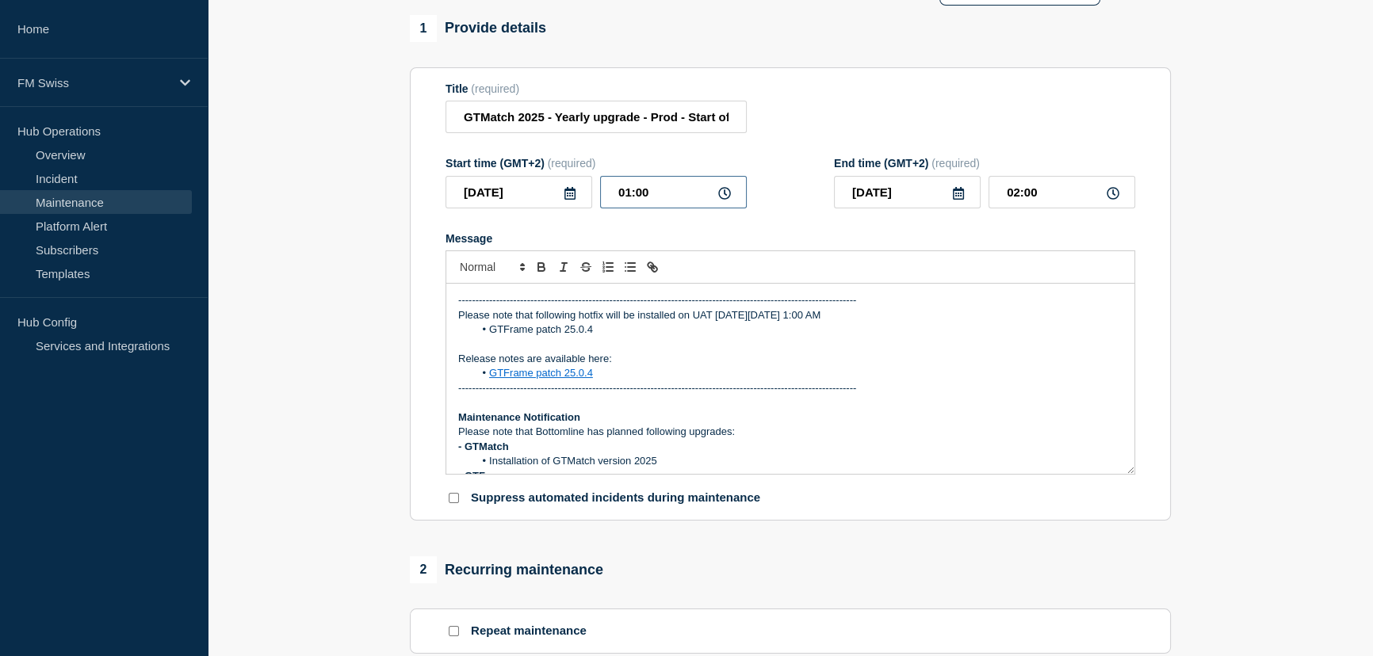
click at [623, 202] on input "01:00" at bounding box center [673, 192] width 147 height 32
type input "18:00"
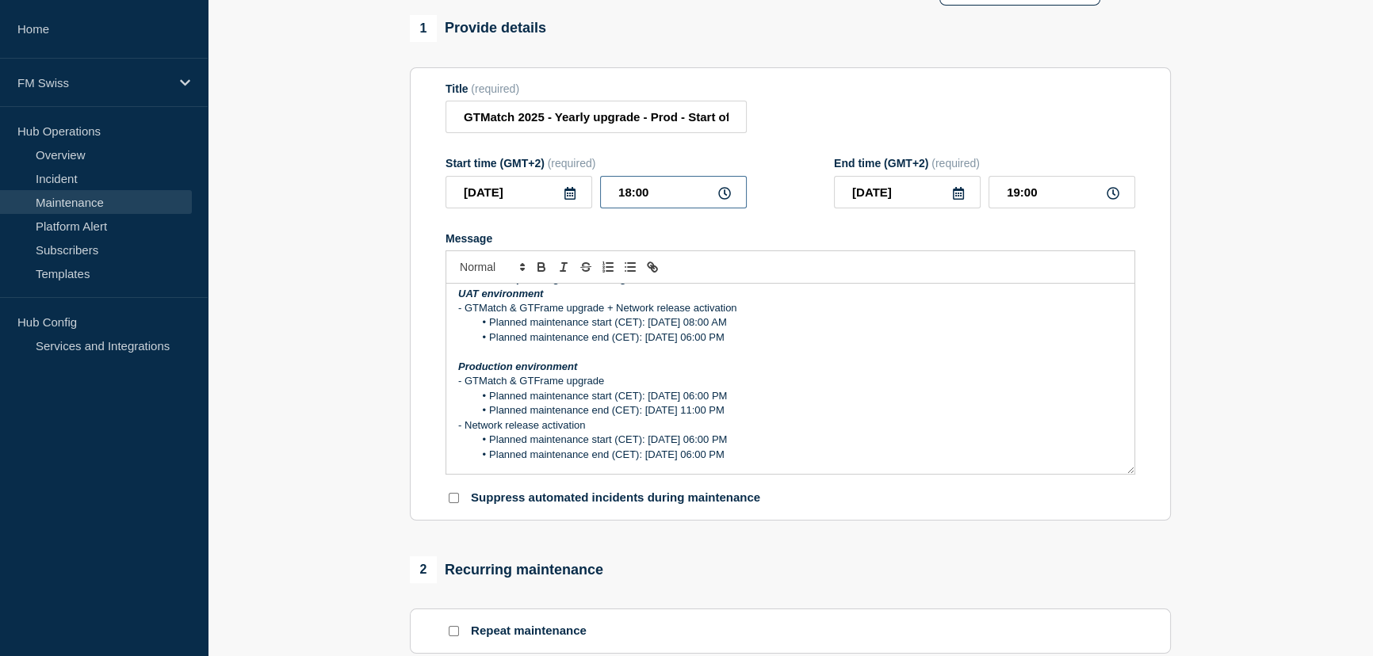
scroll to position [560, 0]
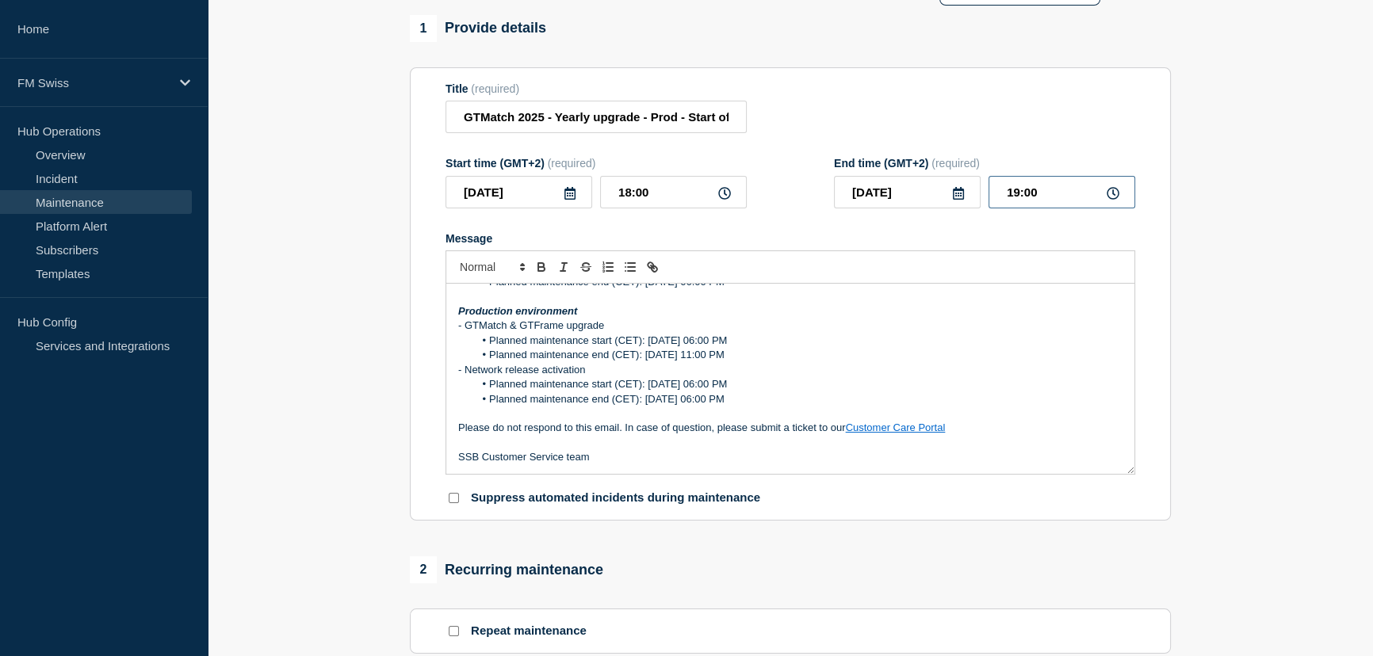
click at [1011, 198] on input "19:00" at bounding box center [1061, 192] width 147 height 32
type input "23:00"
click at [1057, 134] on div "Title (required) GTMatch 2025 - Yearly upgrade - Prod - Start of works" at bounding box center [790, 108] width 690 height 52
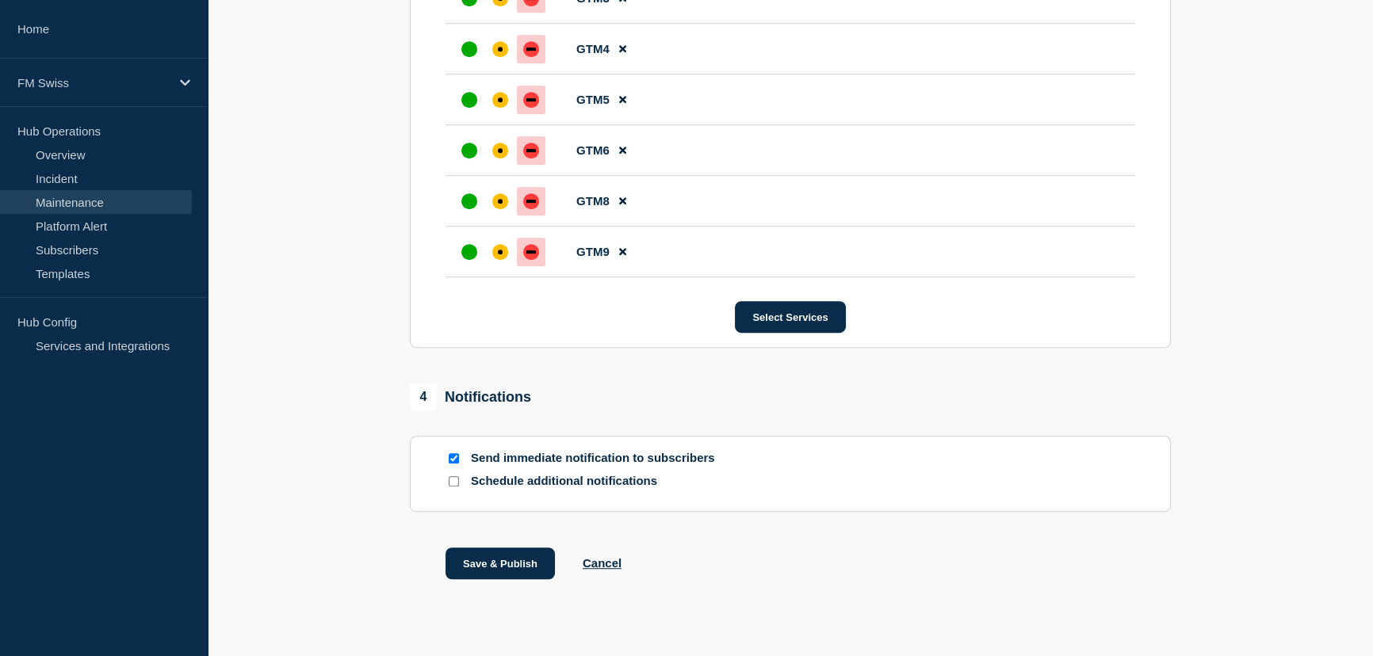
scroll to position [1109, 0]
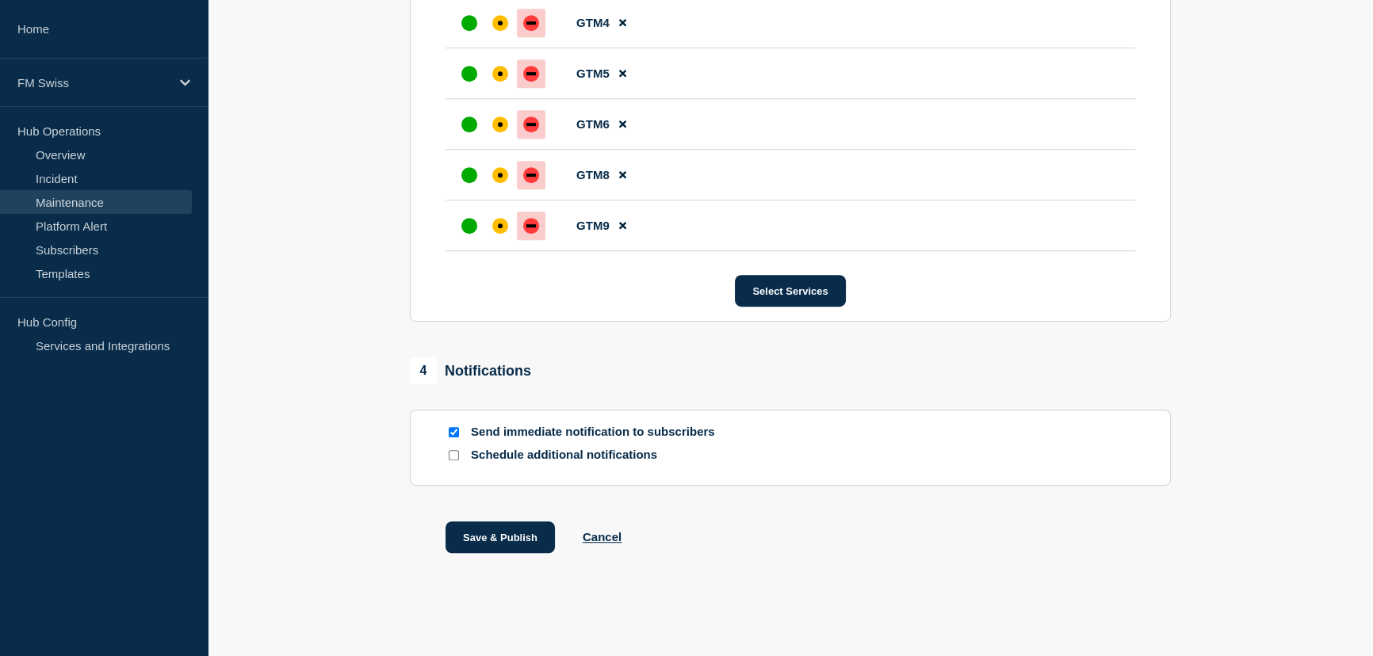
click at [454, 435] on input "Send immediate notification to subscribers" at bounding box center [454, 432] width 10 height 10
checkbox input "false"
click at [457, 450] on input "Schedule additional notifications" at bounding box center [454, 455] width 10 height 10
checkbox input "true"
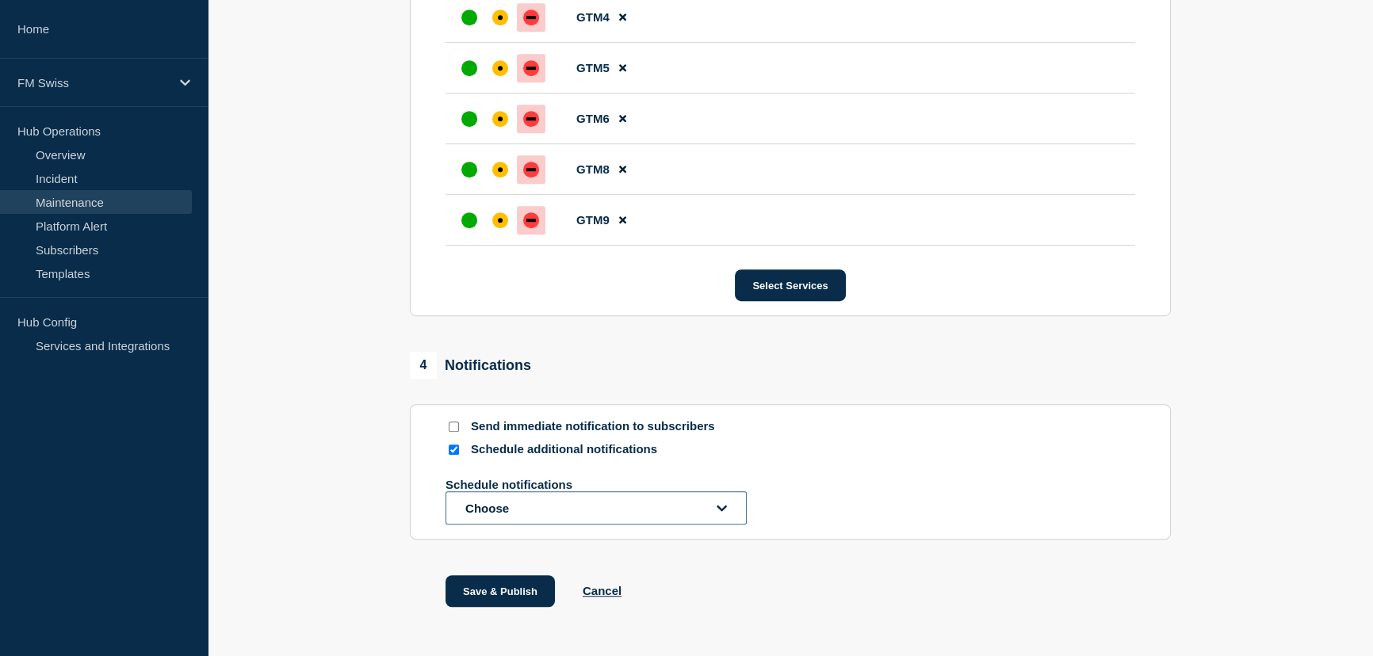
click at [526, 522] on button "Choose" at bounding box center [595, 507] width 301 height 33
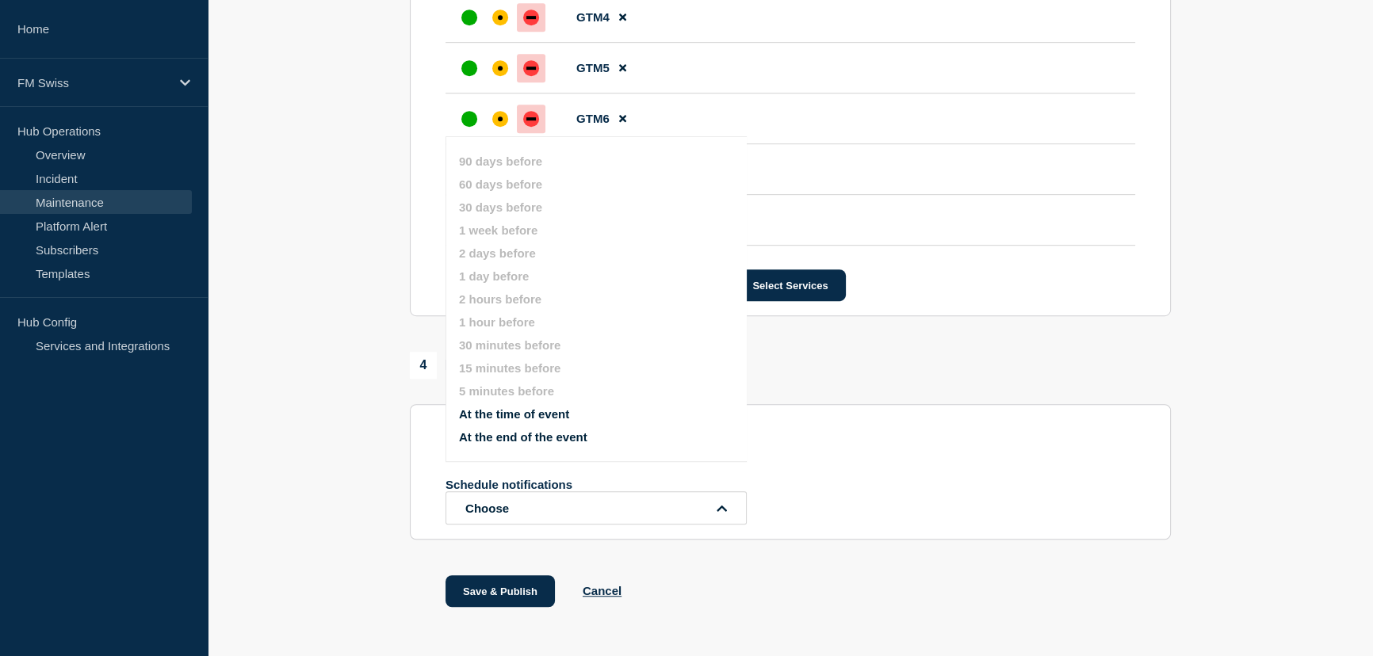
click at [546, 413] on button "At the time of event" at bounding box center [514, 413] width 110 height 13
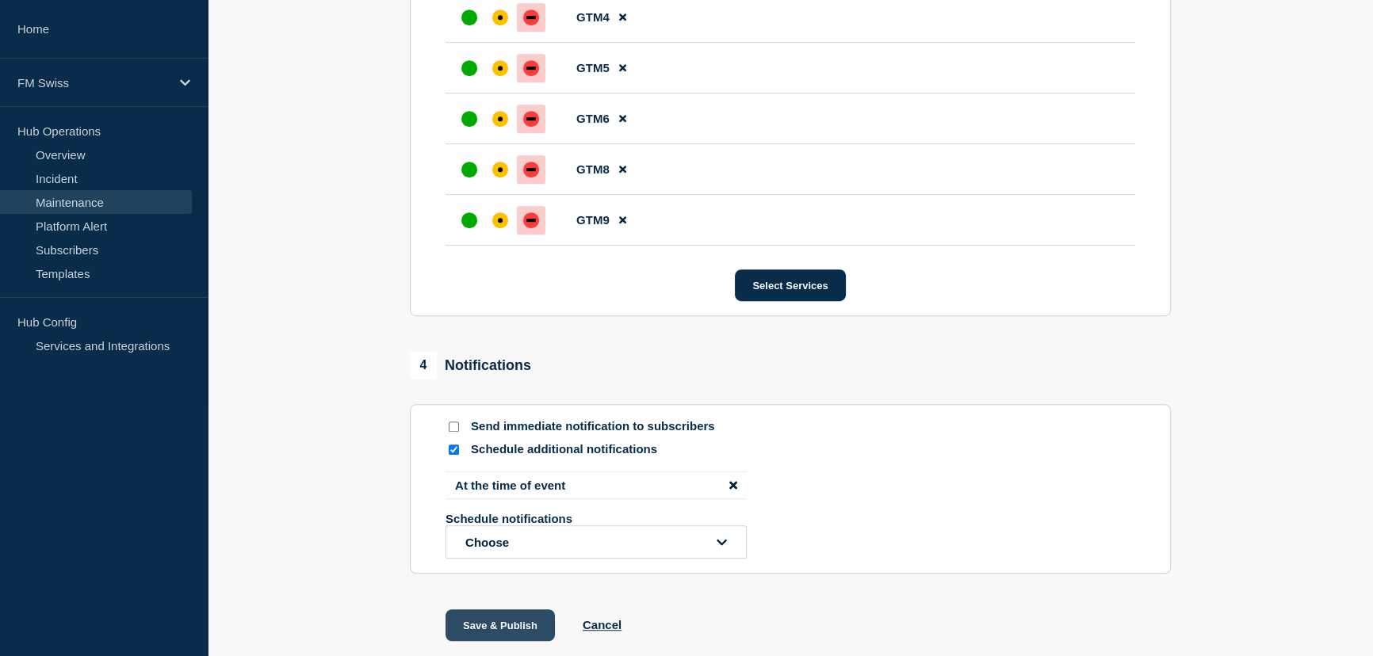
click at [491, 633] on button "Save & Publish" at bounding box center [499, 626] width 109 height 32
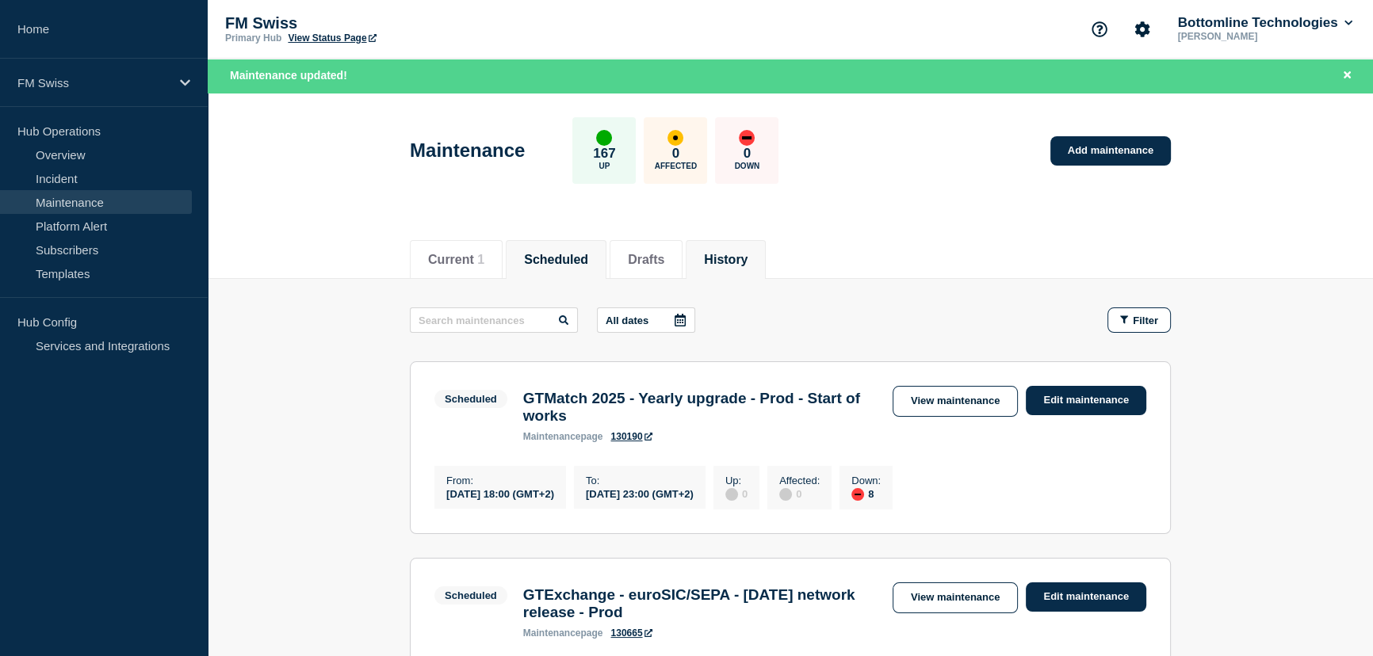
click at [730, 259] on button "History" at bounding box center [726, 260] width 44 height 14
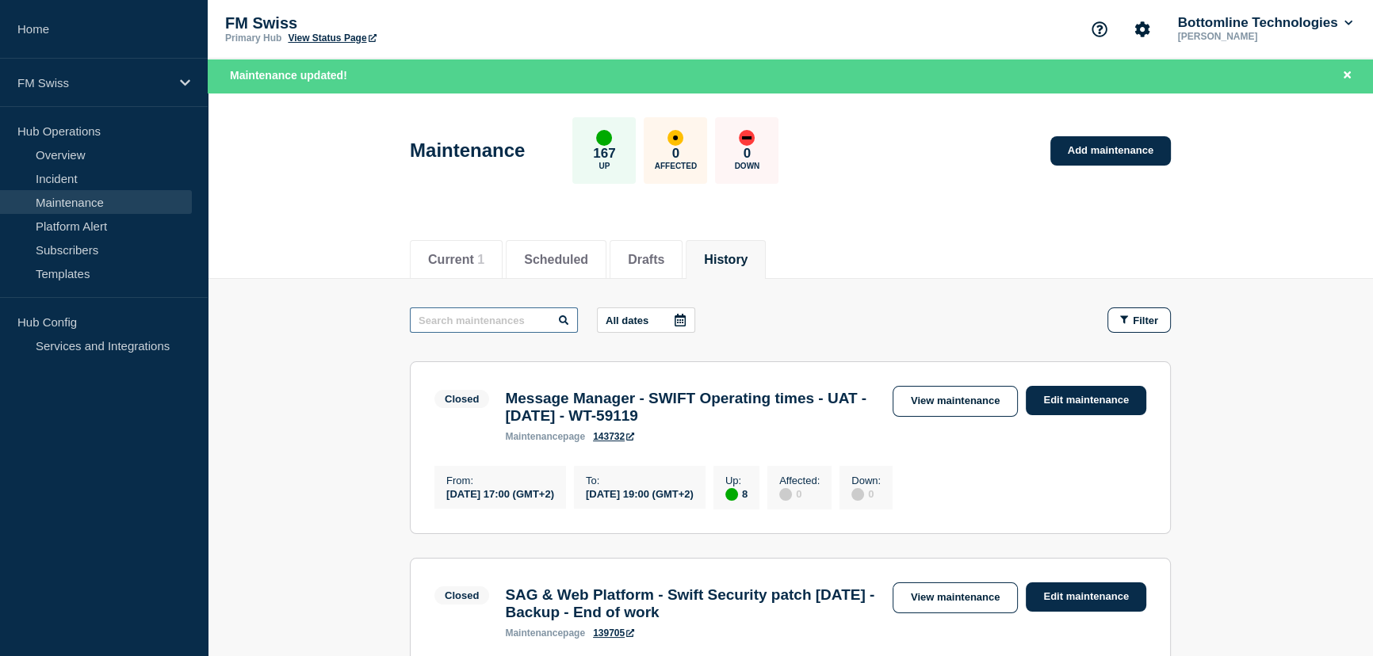
click at [510, 317] on input "text" at bounding box center [494, 320] width 168 height 25
type input "GTMatch"
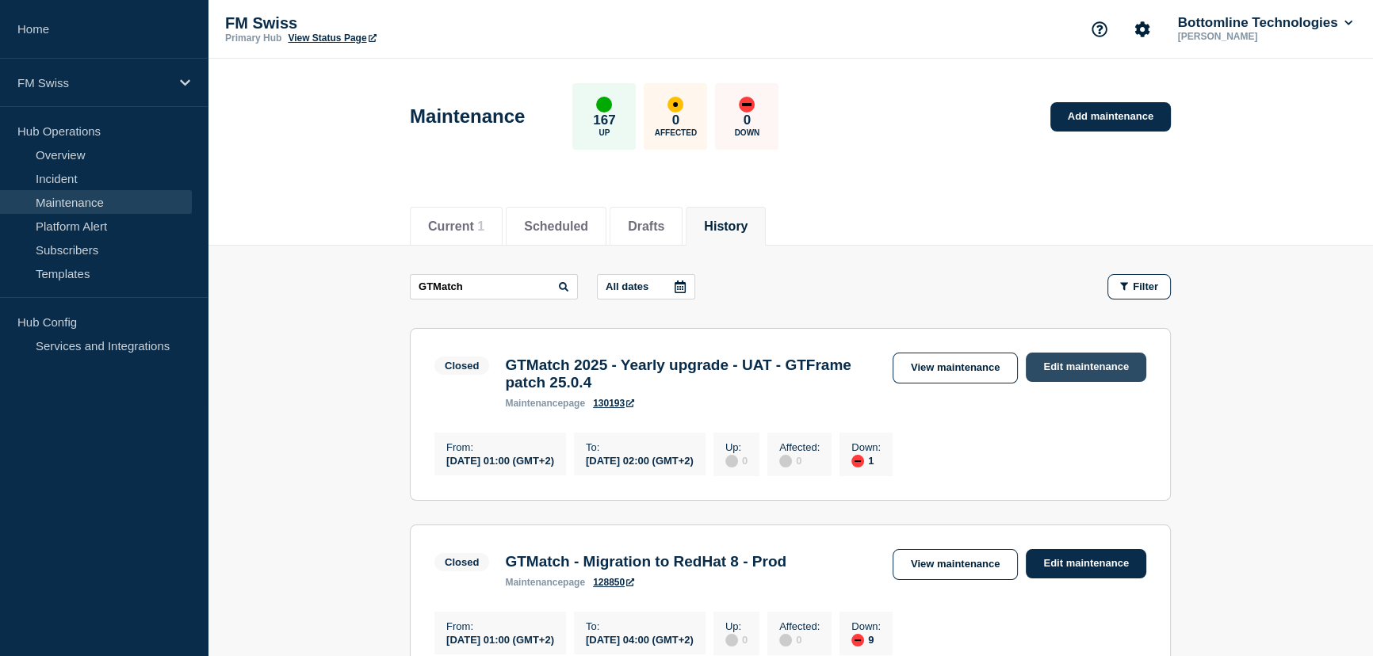
click at [1092, 369] on link "Edit maintenance" at bounding box center [1086, 367] width 120 height 29
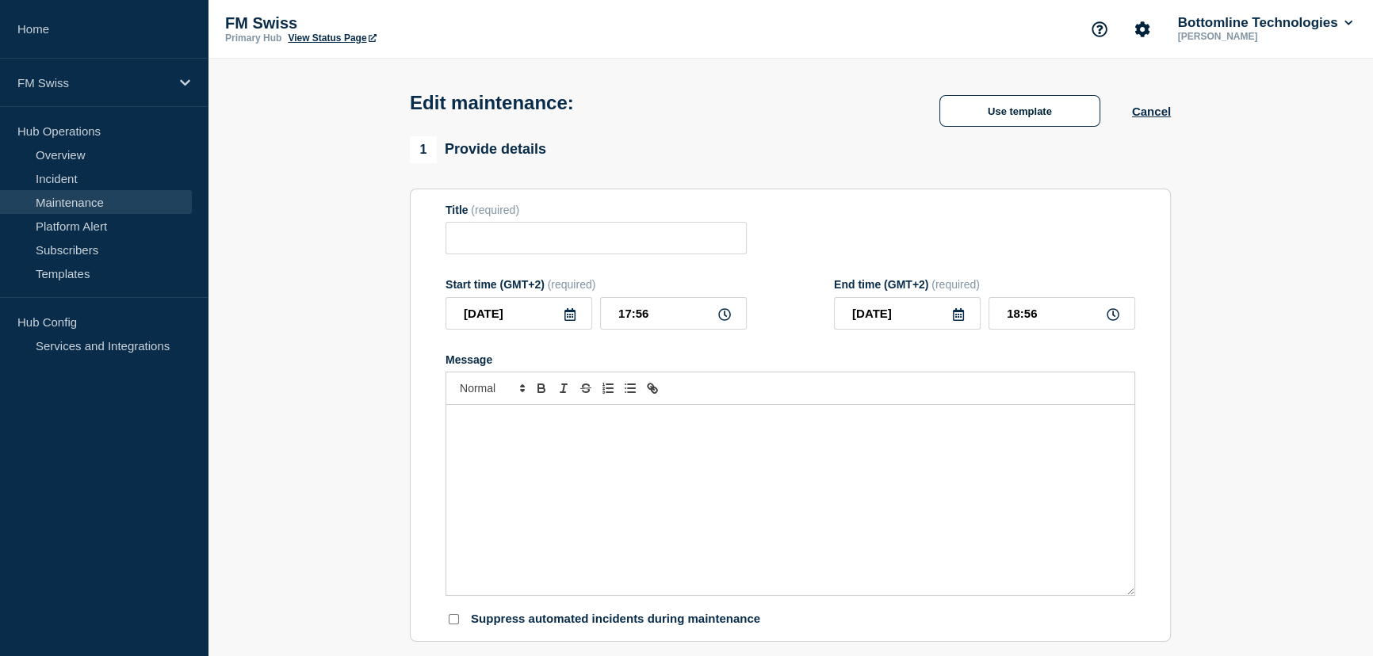
type input "GTMatch 2025 - Yearly upgrade - UAT - GTFrame patch 25.0.4"
type input "2025-09-21"
type input "01:00"
type input "2025-09-21"
type input "02:00"
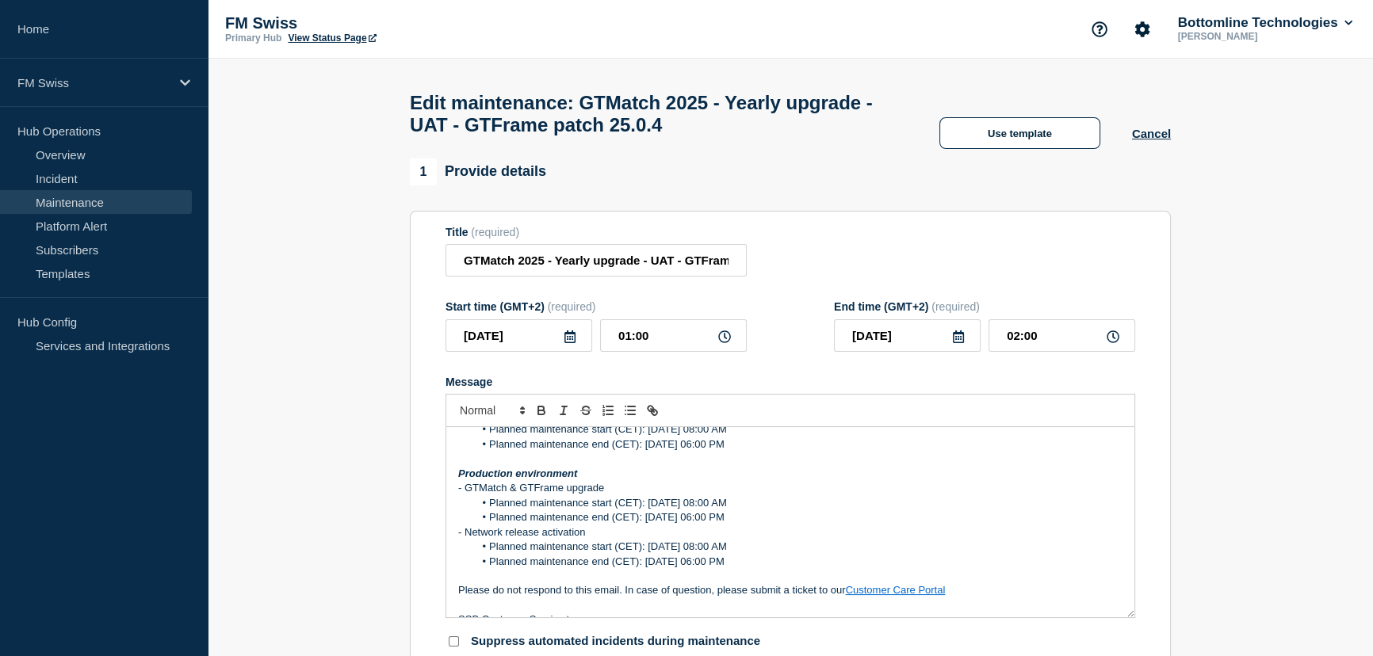
scroll to position [560, 0]
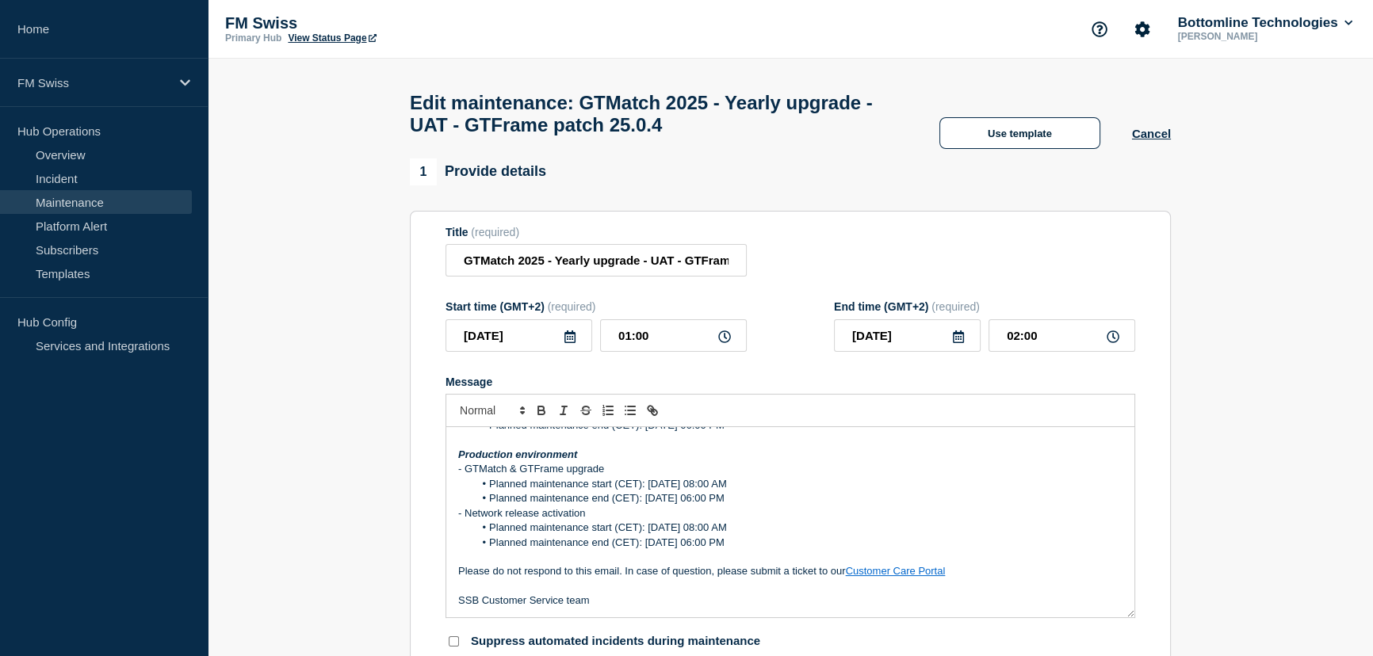
click at [566, 343] on icon at bounding box center [570, 337] width 13 height 13
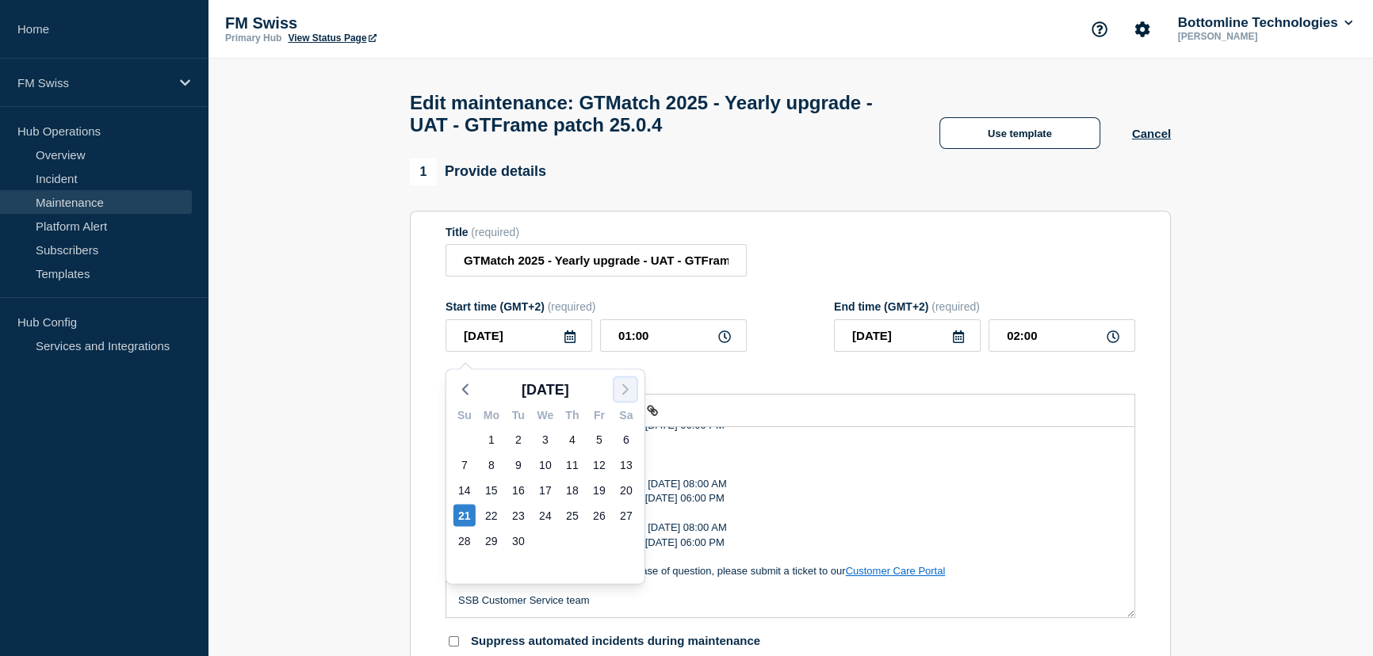
click at [622, 388] on icon "button" at bounding box center [625, 389] width 19 height 19
click at [459, 384] on icon "button" at bounding box center [465, 389] width 19 height 19
click at [625, 439] on div "4" at bounding box center [626, 439] width 22 height 22
type input "2025-10-04"
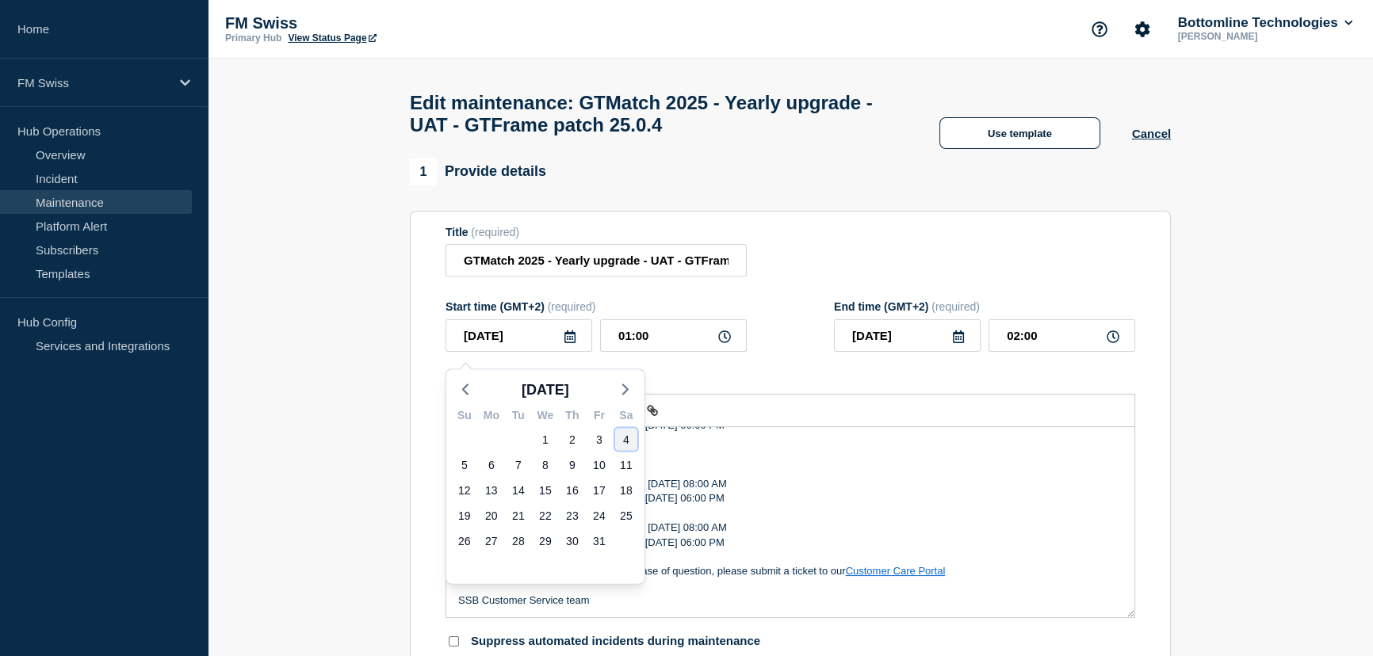
type input "2025-10-04"
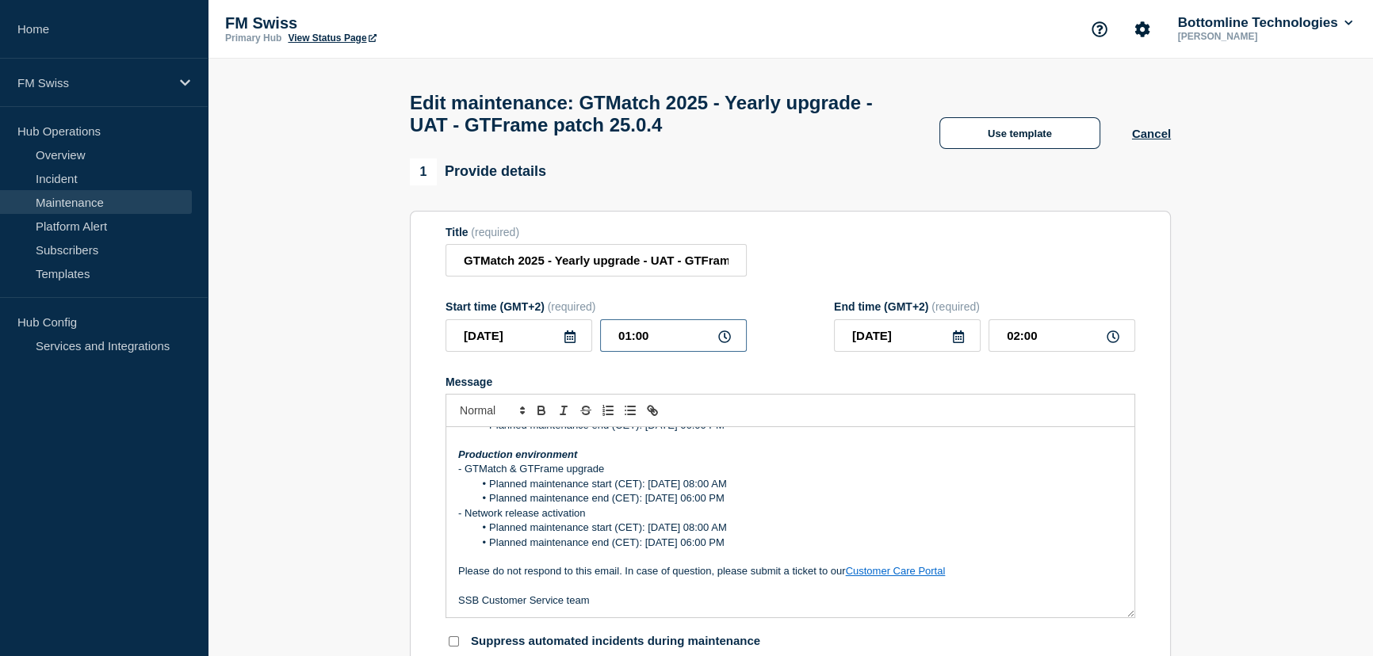
click at [623, 343] on input "01:00" at bounding box center [673, 335] width 147 height 32
type input "08:00"
click at [1009, 339] on input "09:00" at bounding box center [1061, 335] width 147 height 32
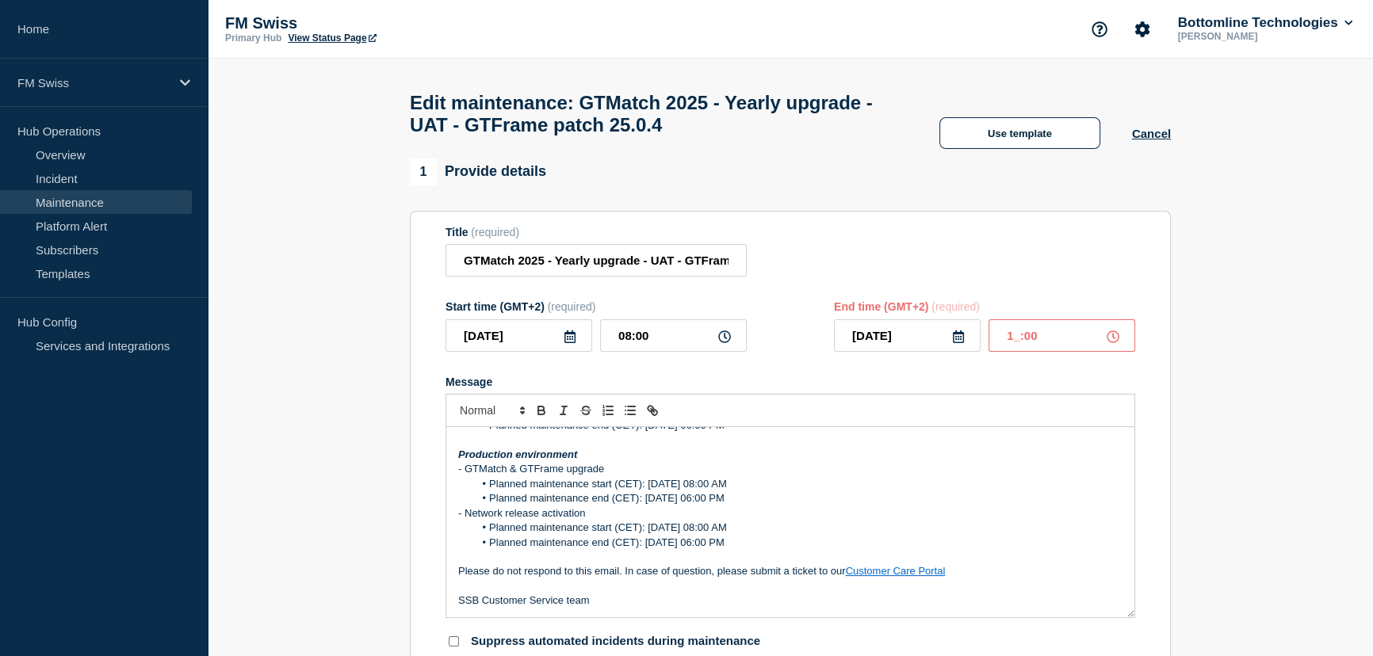
type input "18:00"
click at [1077, 285] on form "Title (required) GTMatch 2025 - Yearly upgrade - UAT - GTFrame patch 25.0.4 Sta…" at bounding box center [790, 438] width 690 height 424
click at [703, 271] on input "GTMatch 2025 - Yearly upgrade - UAT - GTFrame patch 25.0.4" at bounding box center [595, 260] width 301 height 32
drag, startPoint x: 650, startPoint y: 266, endPoint x: 784, endPoint y: 267, distance: 134.0
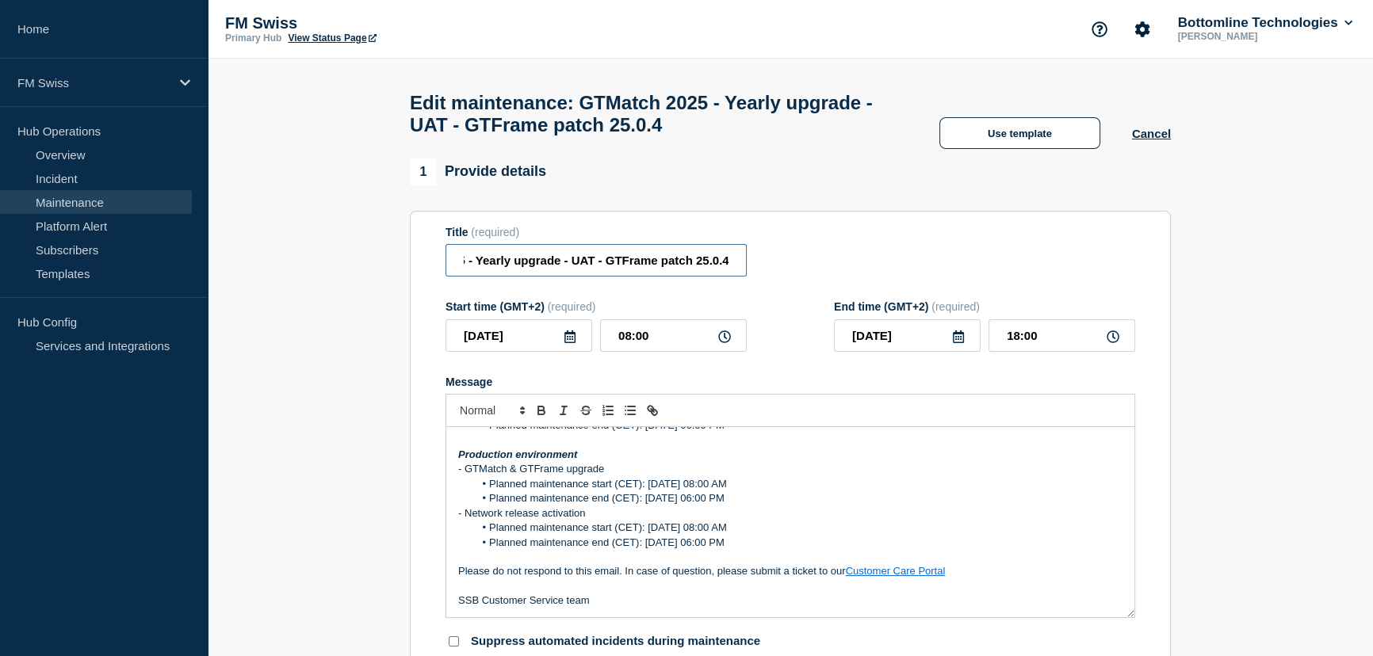
click at [784, 267] on div "Title (required) GTMatch 2025 - Yearly upgrade - UAT - GTFrame patch 25.0.4" at bounding box center [790, 252] width 690 height 52
type input "GTMatch 2025 - Yearly upgrade - Prod - Start of works"
click at [954, 258] on div "Title (required) GTMatch 2025 - Yearly upgrade - Prod - Start of works" at bounding box center [790, 252] width 690 height 52
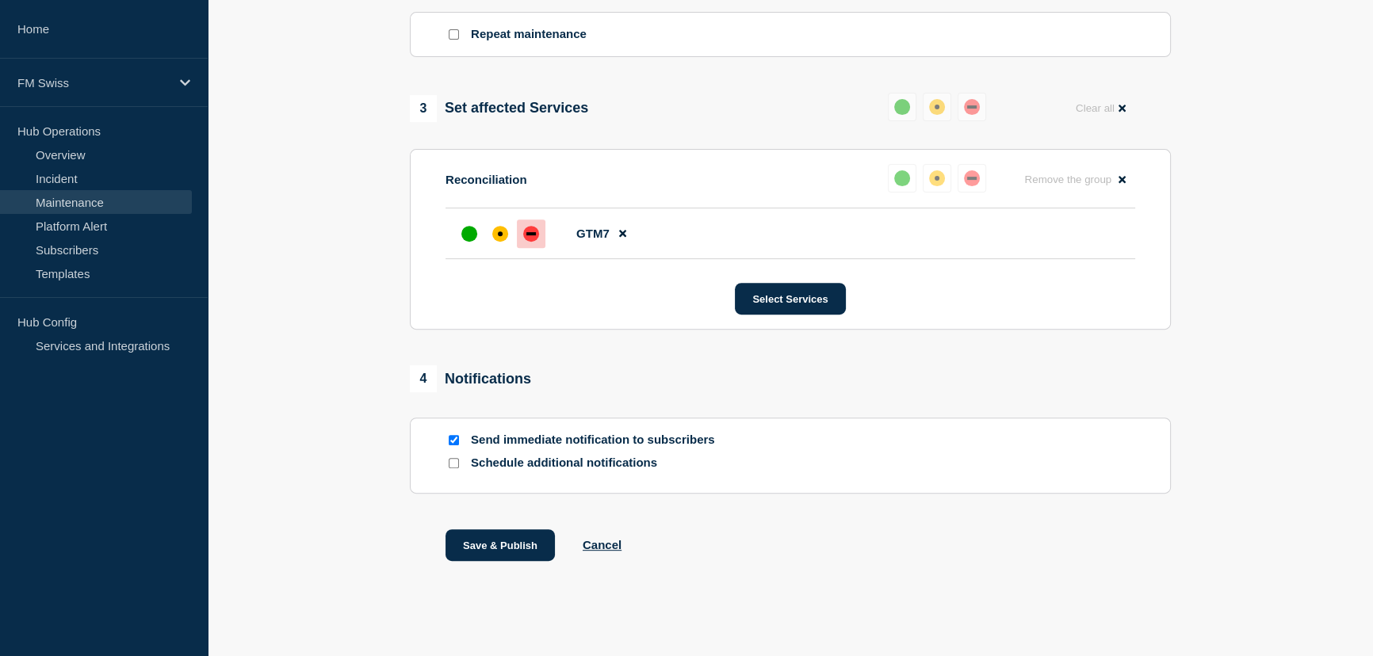
scroll to position [756, 0]
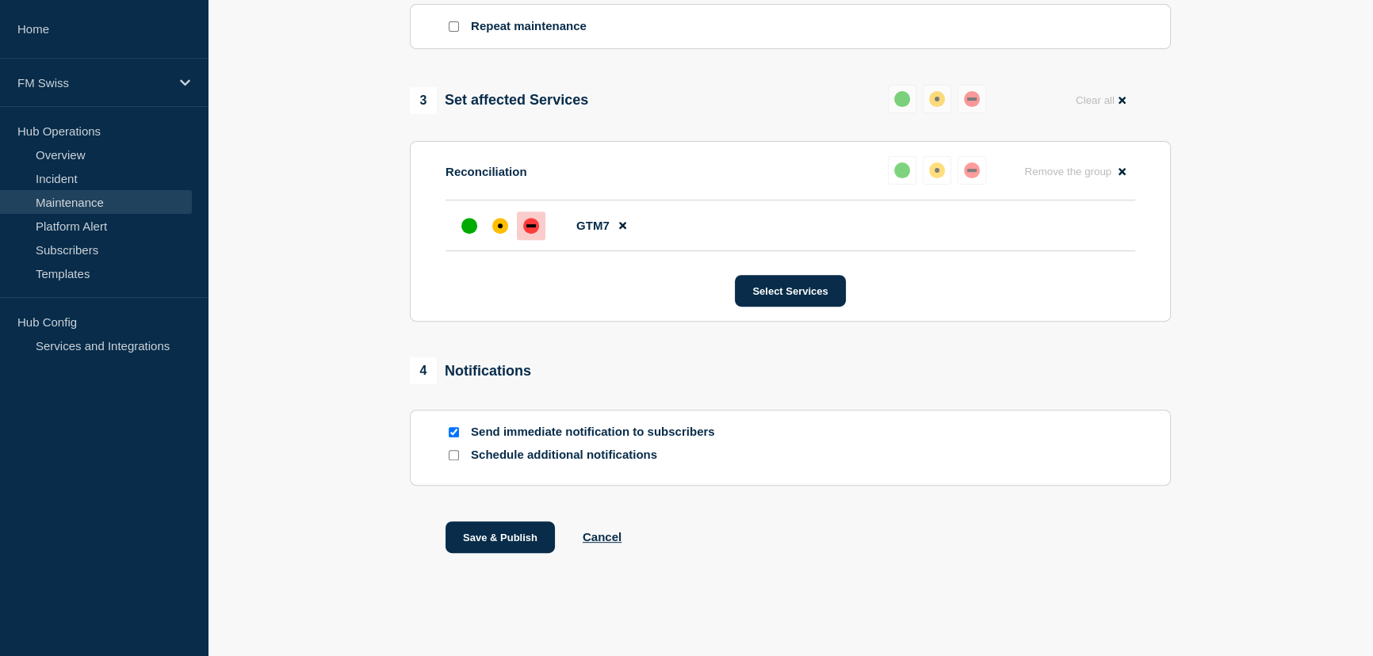
click at [453, 430] on input "Send immediate notification to subscribers" at bounding box center [454, 432] width 10 height 10
checkbox input "false"
click at [454, 457] on input "Schedule additional notifications" at bounding box center [454, 455] width 10 height 10
checkbox input "true"
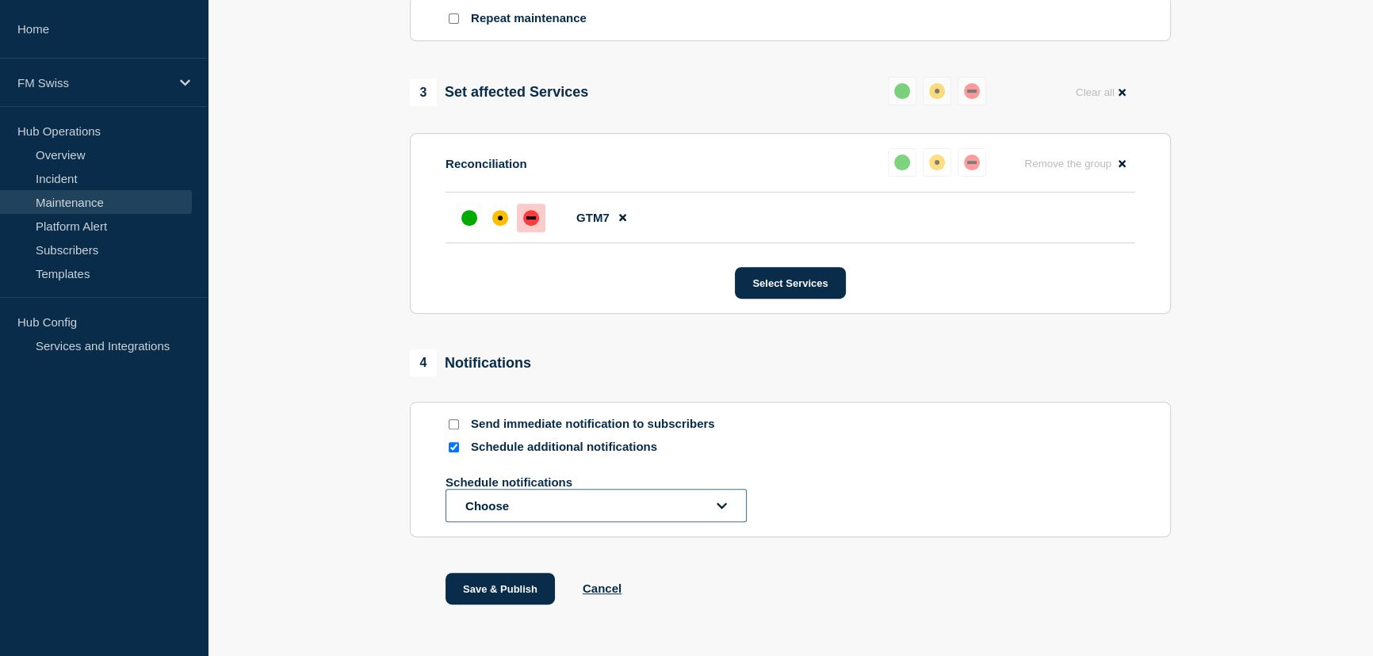
click at [529, 515] on button "Choose" at bounding box center [595, 505] width 301 height 33
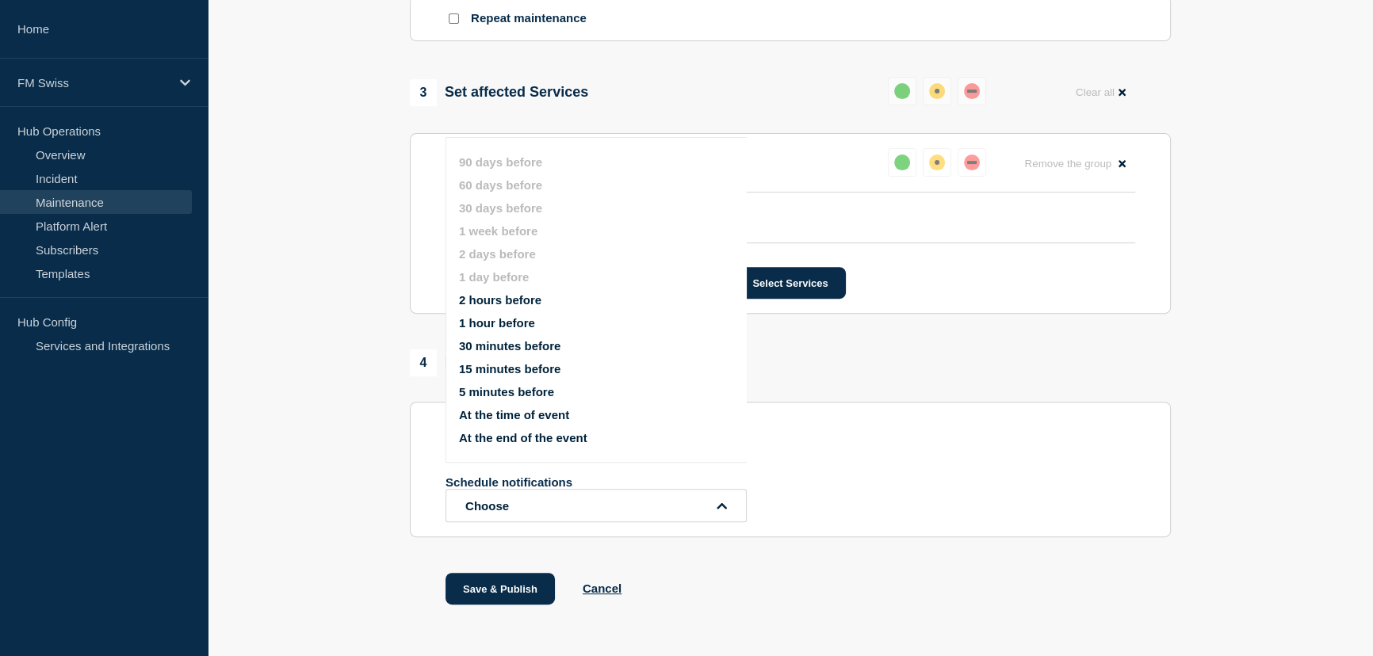
click at [528, 412] on button "At the time of event" at bounding box center [514, 414] width 110 height 13
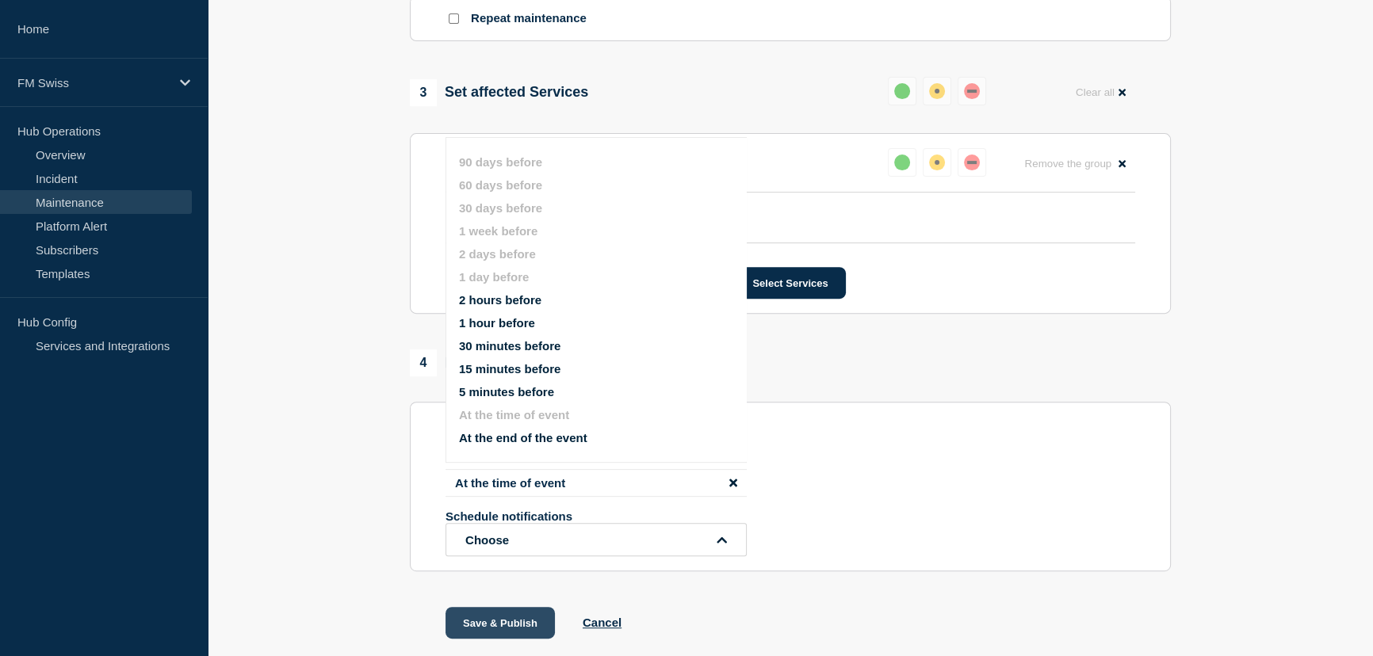
click at [495, 629] on button "Save & Publish" at bounding box center [499, 623] width 109 height 32
